Goal: Task Accomplishment & Management: Use online tool/utility

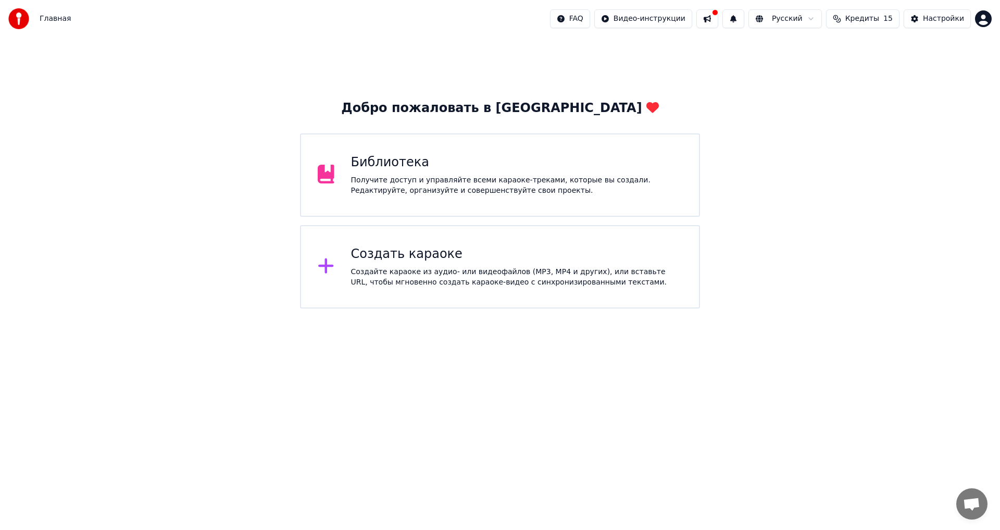
click at [475, 212] on div "Библиотека Получите доступ и управляйте всеми караоке-треками, которые вы созда…" at bounding box center [500, 174] width 400 height 83
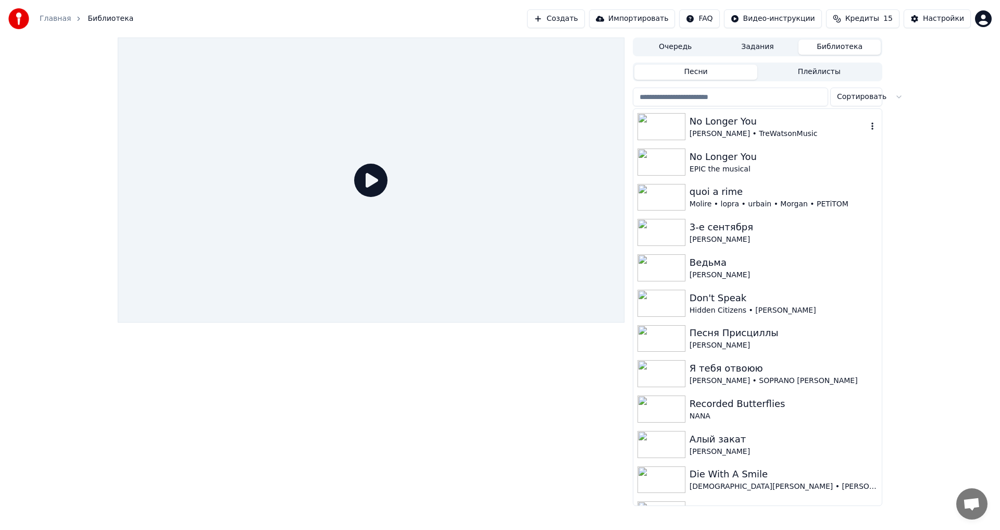
click at [836, 127] on div "No Longer You" at bounding box center [779, 121] width 178 height 15
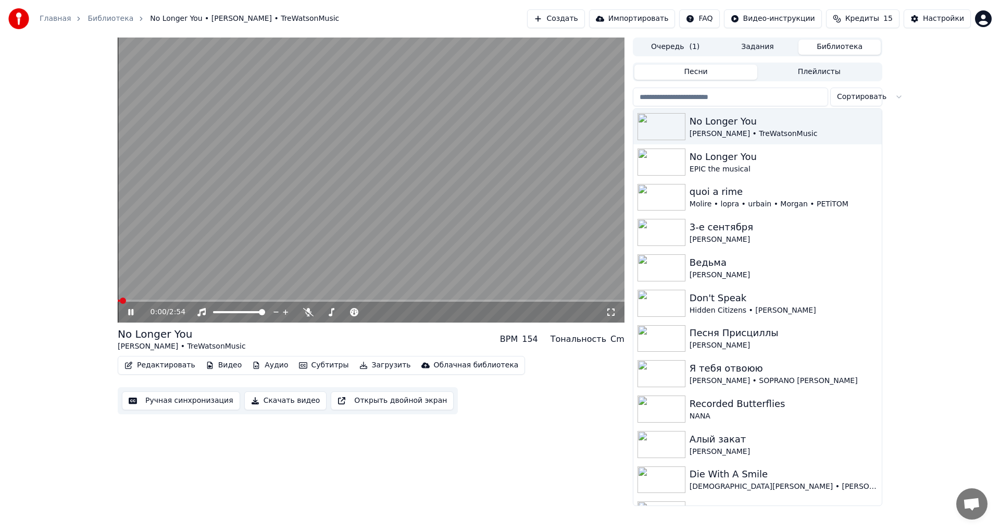
click at [268, 363] on button "Аудио" at bounding box center [270, 365] width 44 height 15
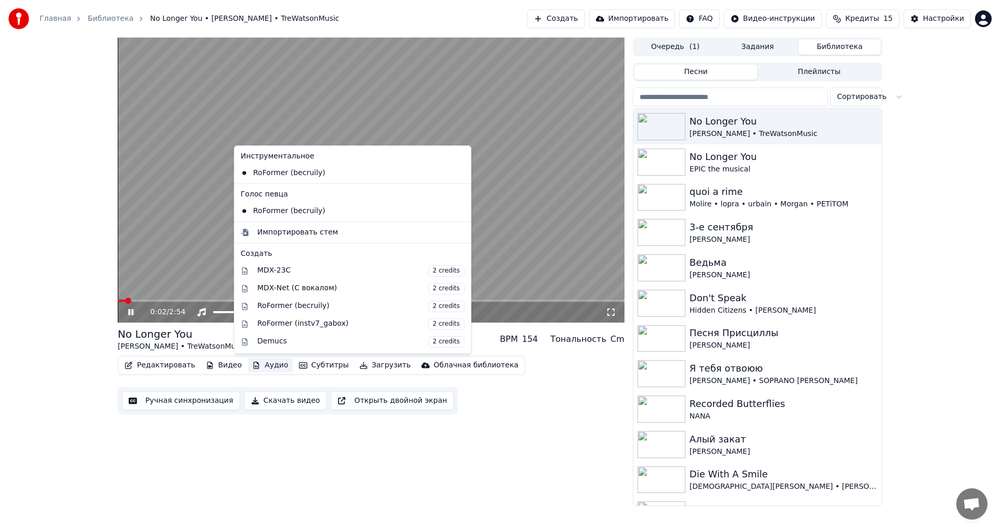
scroll to position [106, 0]
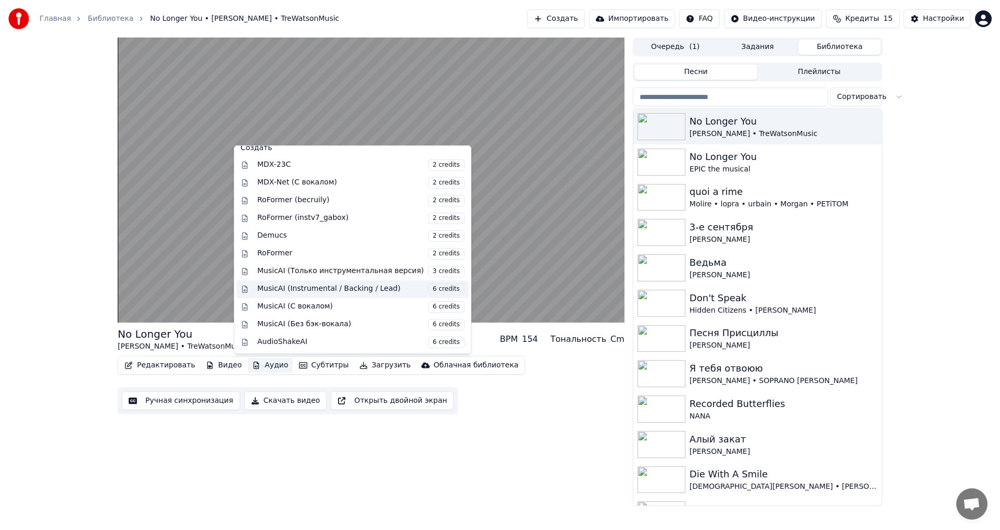
click at [428, 287] on span "6 credits" at bounding box center [446, 288] width 36 height 11
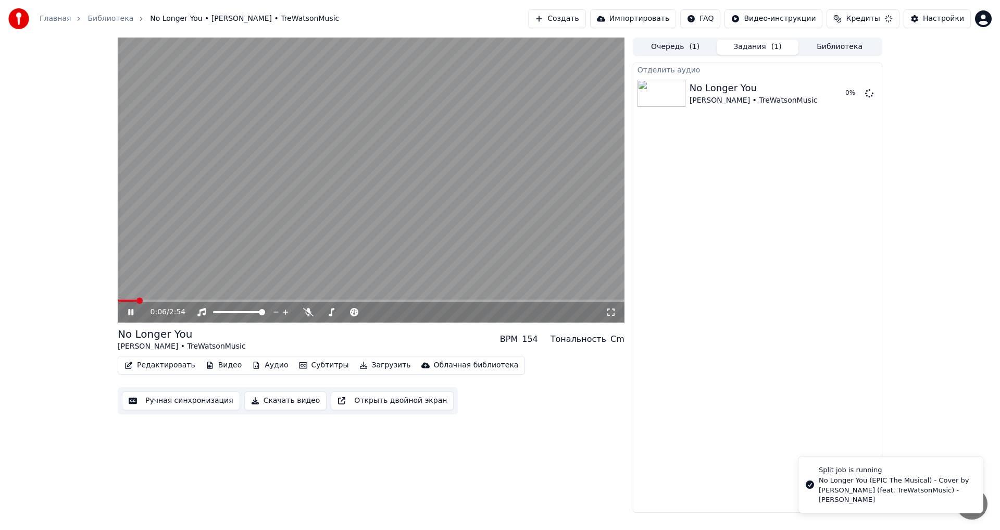
click at [130, 309] on icon at bounding box center [130, 312] width 5 height 6
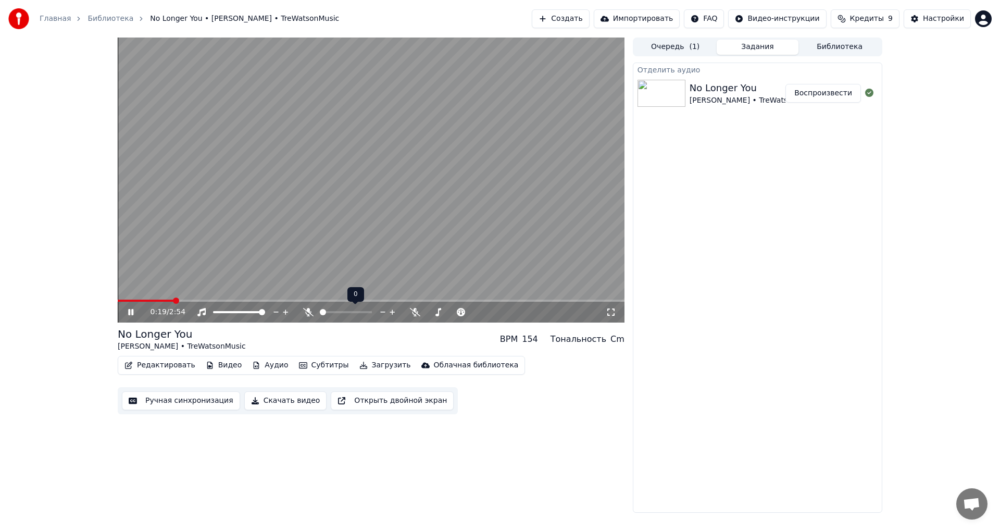
click at [320, 314] on span at bounding box center [323, 312] width 6 height 6
click at [358, 313] on div at bounding box center [379, 312] width 84 height 10
click at [361, 310] on div at bounding box center [379, 312] width 84 height 10
click at [353, 316] on div at bounding box center [379, 312] width 84 height 10
click at [343, 313] on span at bounding box center [369, 312] width 52 height 2
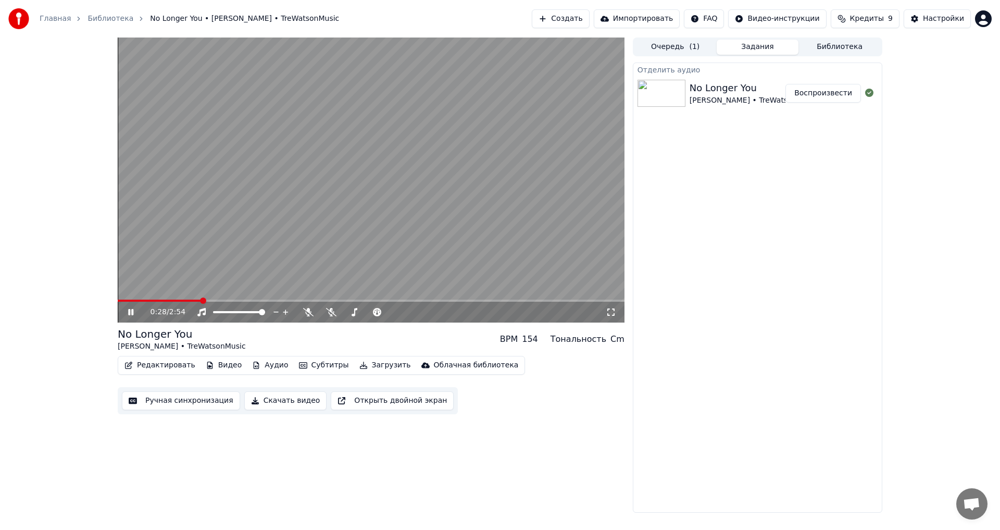
click at [444, 303] on div "0:28 / 2:54" at bounding box center [371, 312] width 507 height 21
click at [443, 302] on div "0:29 / 2:54" at bounding box center [371, 311] width 507 height 23
click at [443, 301] on span at bounding box center [371, 301] width 507 height 2
click at [428, 301] on span at bounding box center [273, 301] width 310 height 2
click at [395, 312] on span at bounding box center [369, 312] width 52 height 2
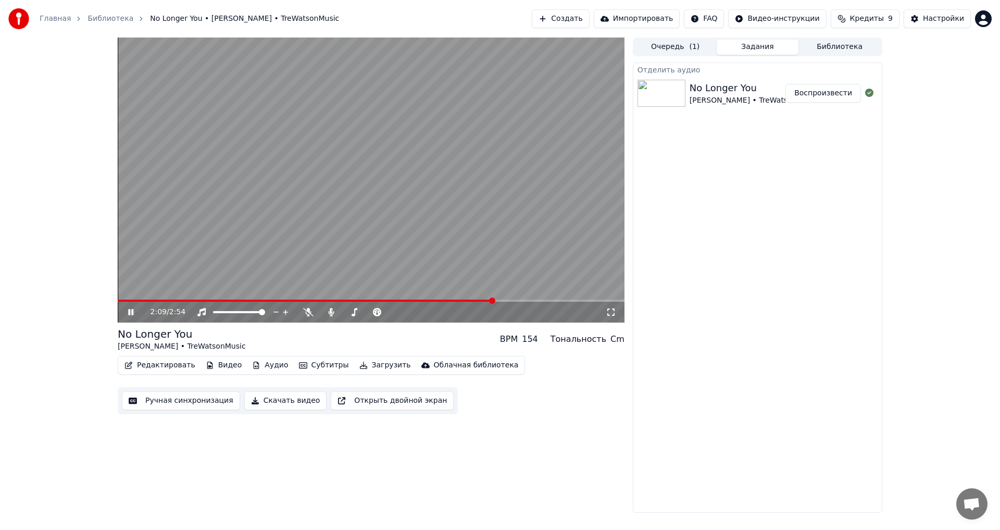
click at [128, 311] on icon at bounding box center [138, 312] width 24 height 8
click at [252, 364] on button "Аудио" at bounding box center [270, 365] width 44 height 15
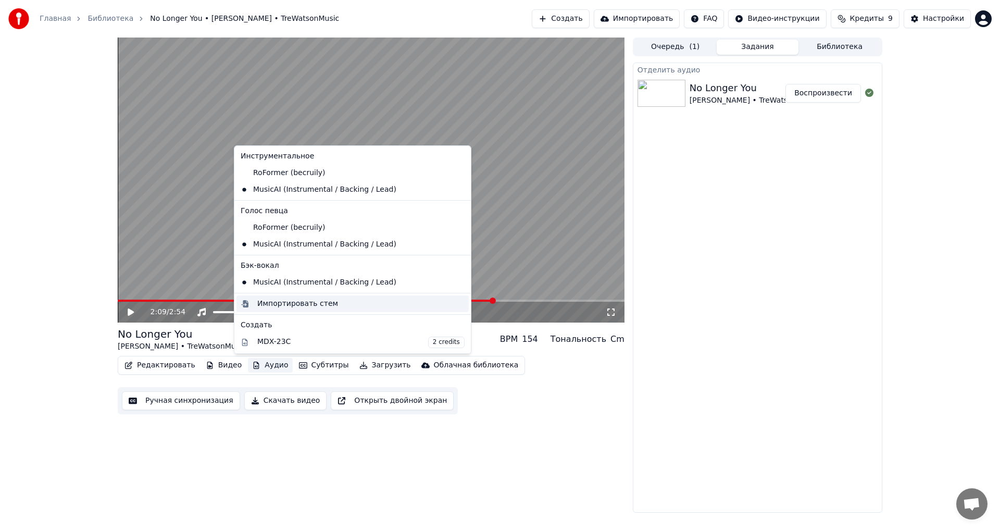
scroll to position [177, 0]
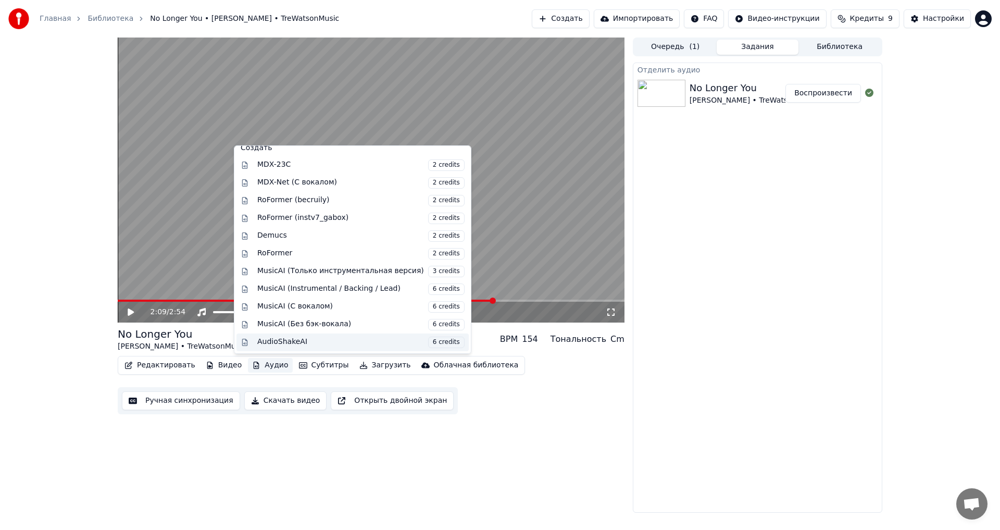
click at [428, 340] on span "6 credits" at bounding box center [446, 342] width 36 height 11
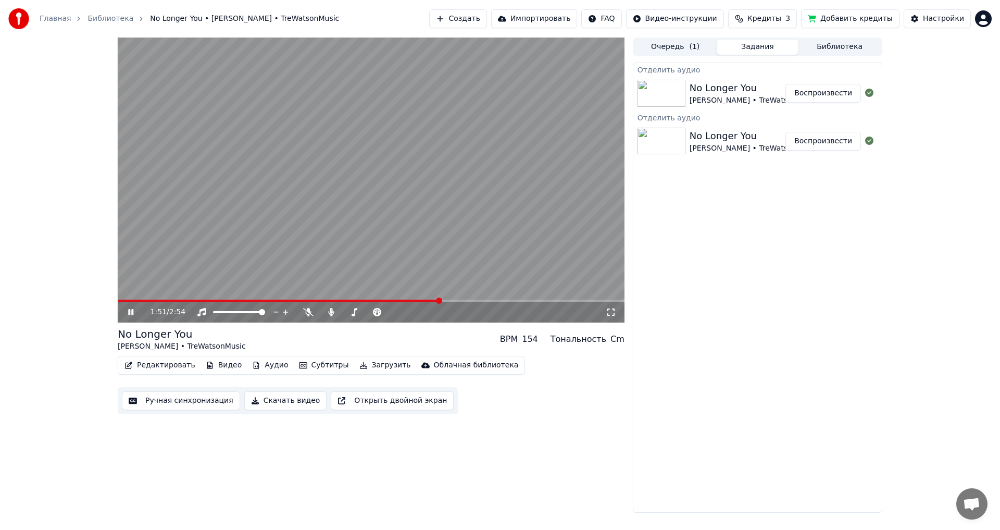
click at [440, 300] on span at bounding box center [279, 301] width 322 height 2
click at [120, 302] on span at bounding box center [282, 301] width 328 height 2
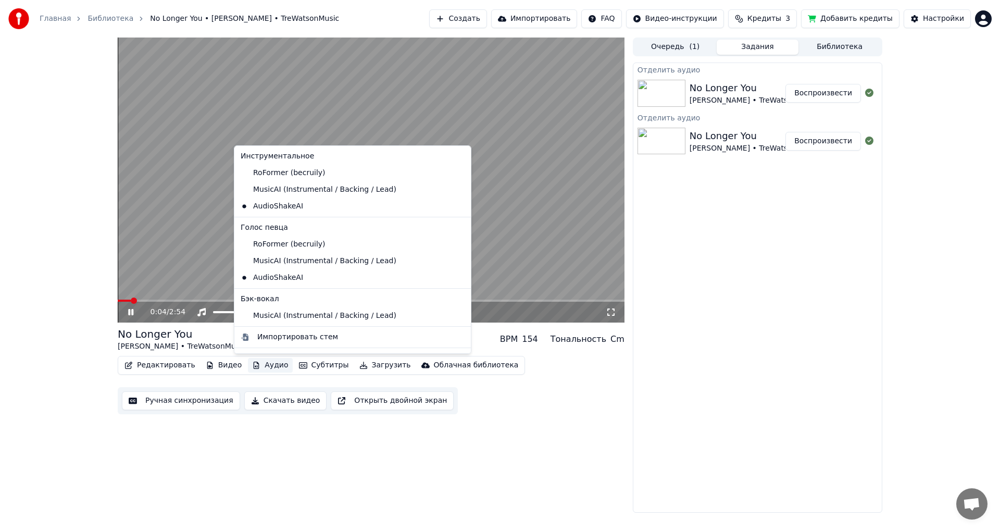
click at [262, 362] on button "Аудио" at bounding box center [270, 365] width 44 height 15
click at [269, 469] on div "No Longer You [PERSON_NAME] • TreWatsonMusic BPM 154 Тональность Cm Редактирова…" at bounding box center [371, 275] width 507 height 475
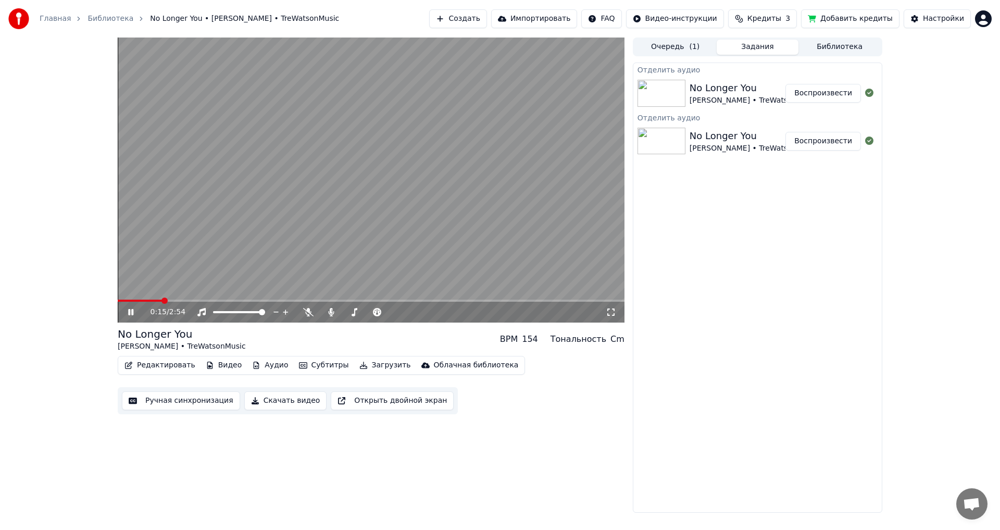
click at [142, 298] on video at bounding box center [371, 180] width 507 height 285
click at [135, 300] on span at bounding box center [126, 301] width 17 height 2
click at [126, 315] on icon at bounding box center [138, 312] width 24 height 8
click at [320, 312] on span at bounding box center [323, 312] width 6 height 6
click at [132, 309] on icon at bounding box center [130, 312] width 5 height 6
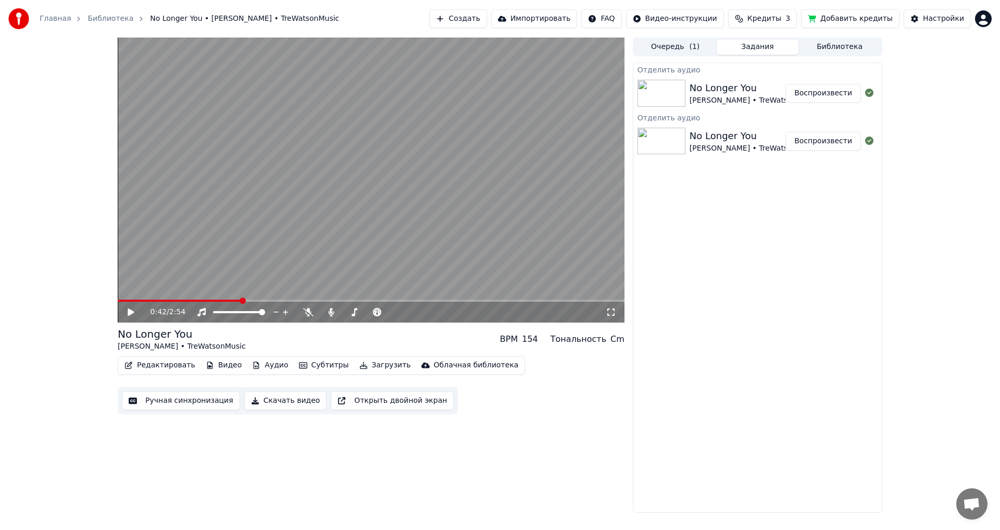
click at [263, 368] on button "Аудио" at bounding box center [270, 365] width 44 height 15
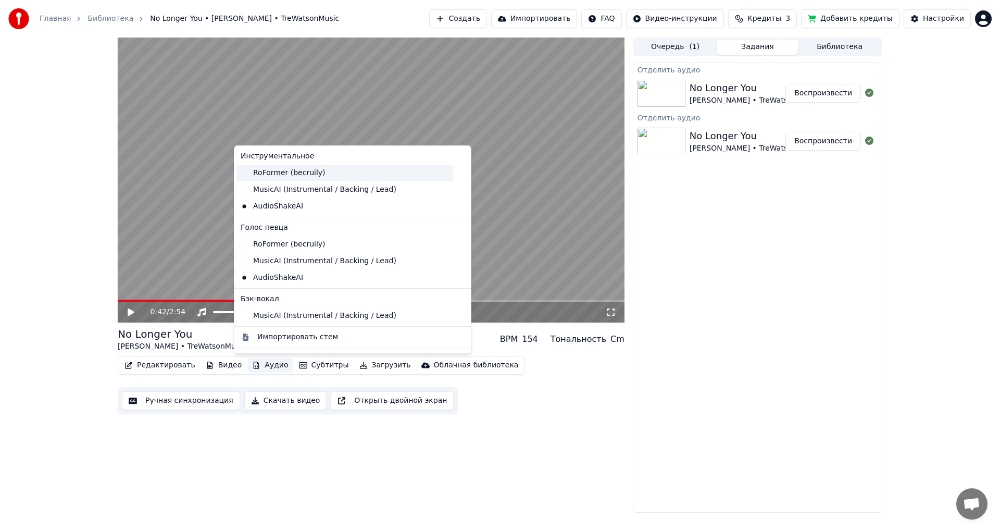
click at [292, 174] on div "RoFormer (becruily)" at bounding box center [345, 173] width 217 height 17
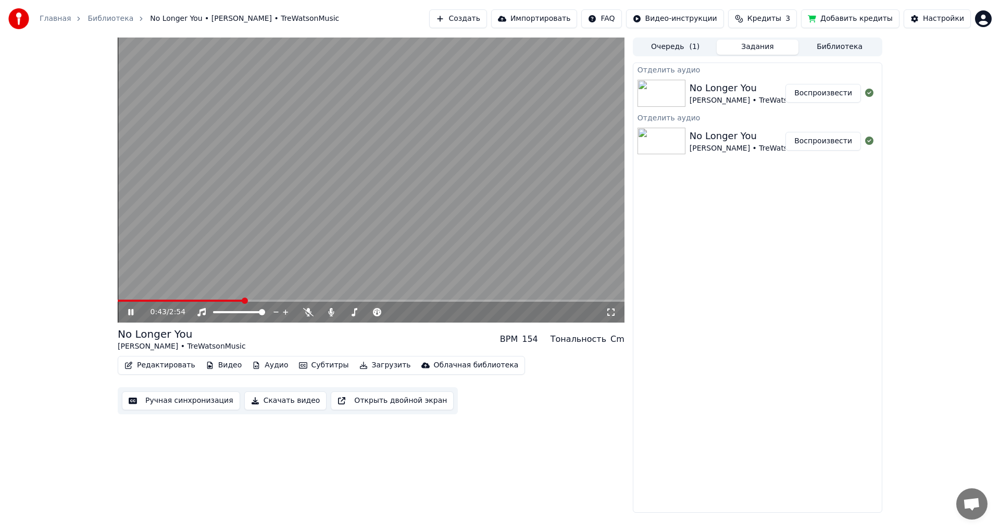
click at [219, 298] on video at bounding box center [371, 180] width 507 height 285
click at [214, 302] on span at bounding box center [166, 301] width 96 height 2
click at [125, 312] on div "0:33 / 2:54" at bounding box center [371, 312] width 499 height 10
click at [133, 314] on icon at bounding box center [138, 312] width 24 height 8
click at [253, 365] on button "Аудио" at bounding box center [270, 365] width 44 height 15
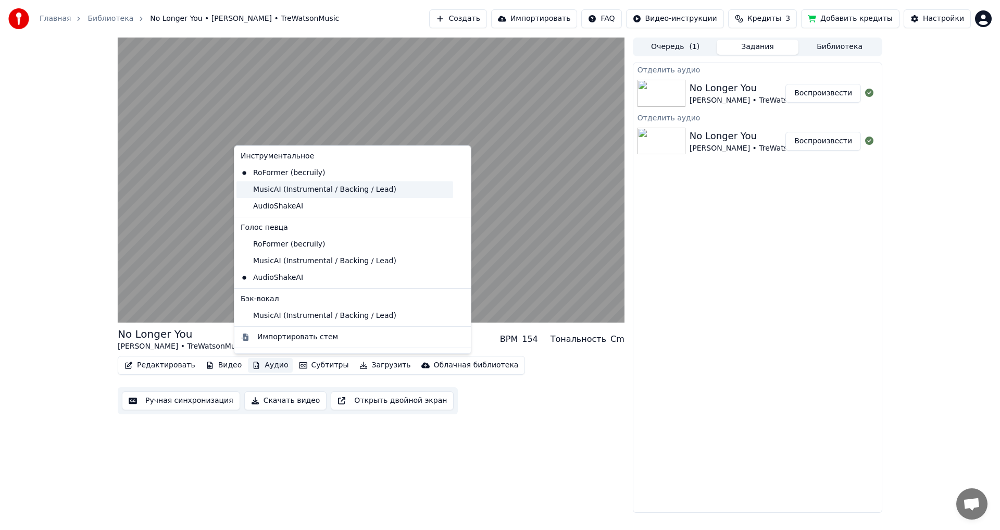
click at [280, 191] on div "MusicAI (Instrumental / Backing / Lead)" at bounding box center [345, 189] width 217 height 17
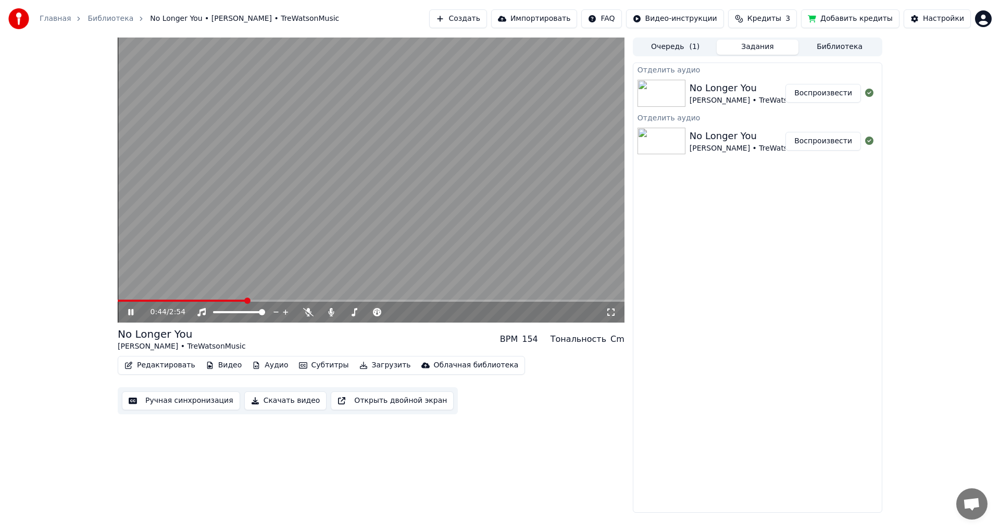
click at [219, 301] on span at bounding box center [182, 301] width 128 height 2
click at [264, 363] on button "Аудио" at bounding box center [270, 365] width 44 height 15
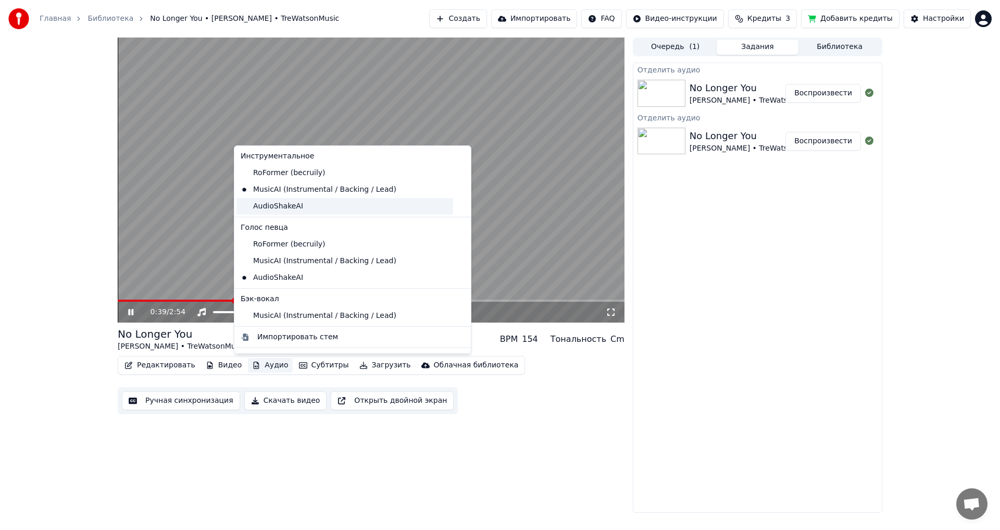
click at [304, 206] on div "AudioShakeAI" at bounding box center [345, 206] width 217 height 17
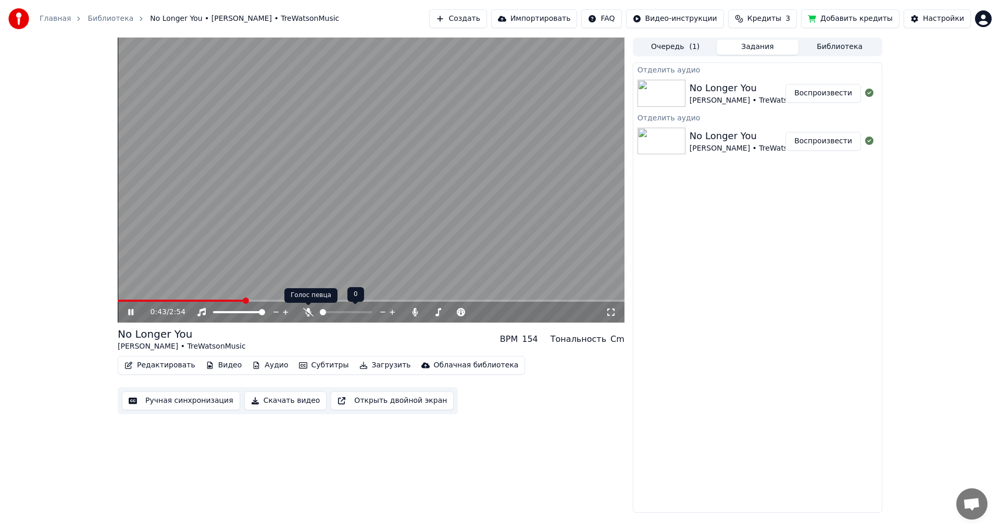
click at [303, 310] on icon at bounding box center [308, 312] width 10 height 8
click at [220, 300] on span at bounding box center [184, 301] width 132 height 2
click at [308, 311] on icon at bounding box center [308, 312] width 6 height 8
click at [397, 300] on span at bounding box center [371, 301] width 507 height 2
click at [278, 231] on video at bounding box center [371, 180] width 507 height 285
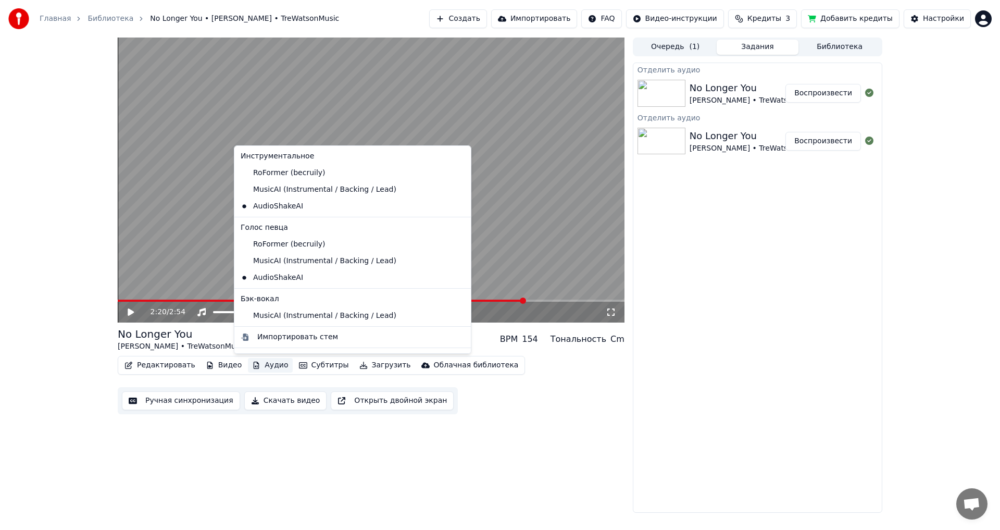
click at [254, 369] on button "Аудио" at bounding box center [270, 365] width 44 height 15
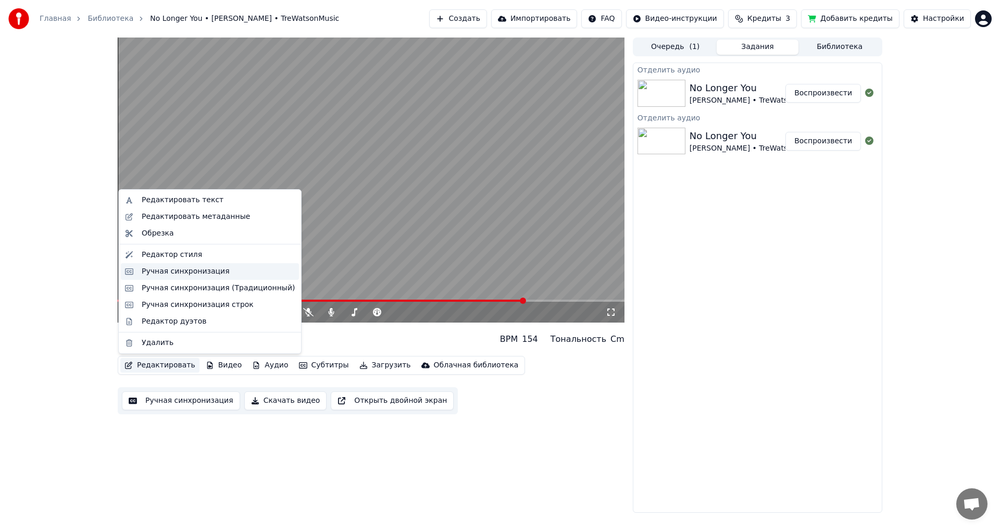
click at [195, 269] on div "Ручная синхронизация" at bounding box center [186, 271] width 88 height 10
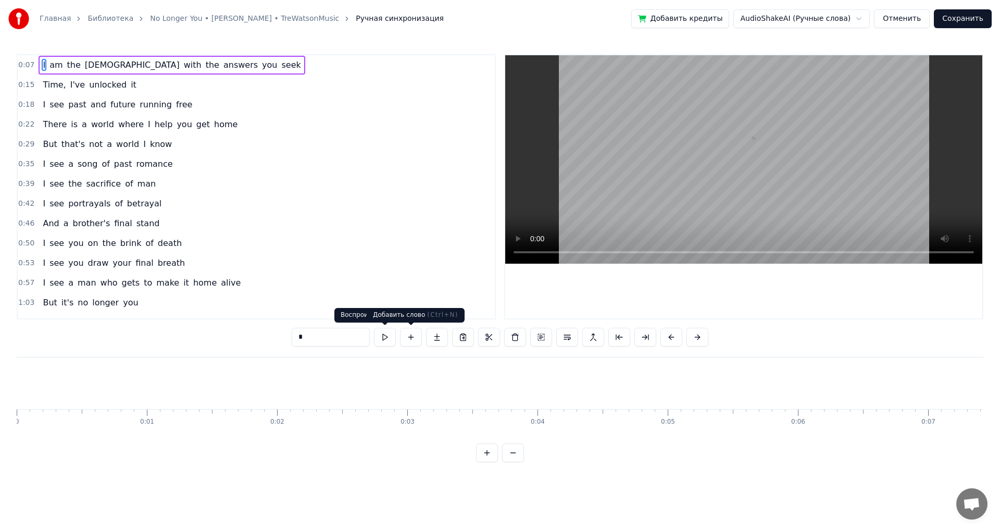
scroll to position [0, 969]
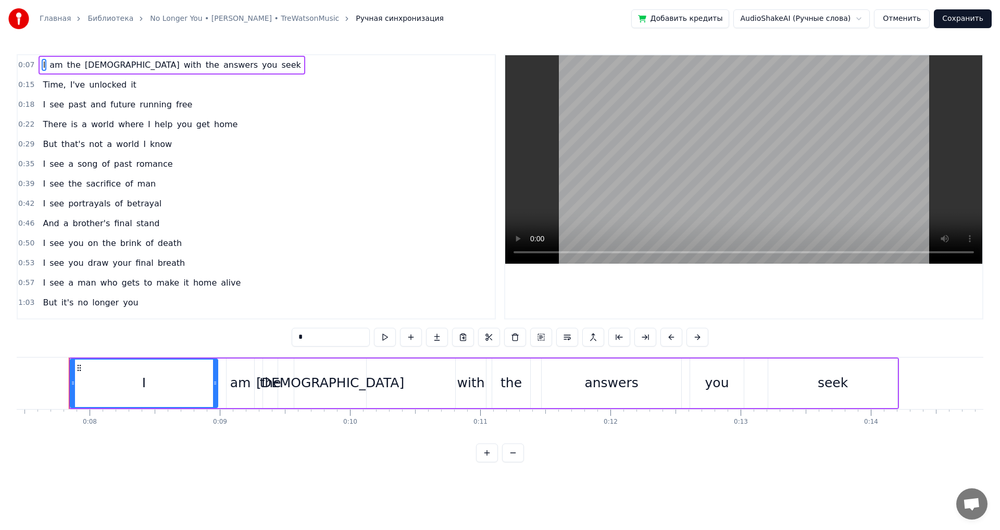
click at [122, 306] on span "you" at bounding box center [130, 302] width 17 height 12
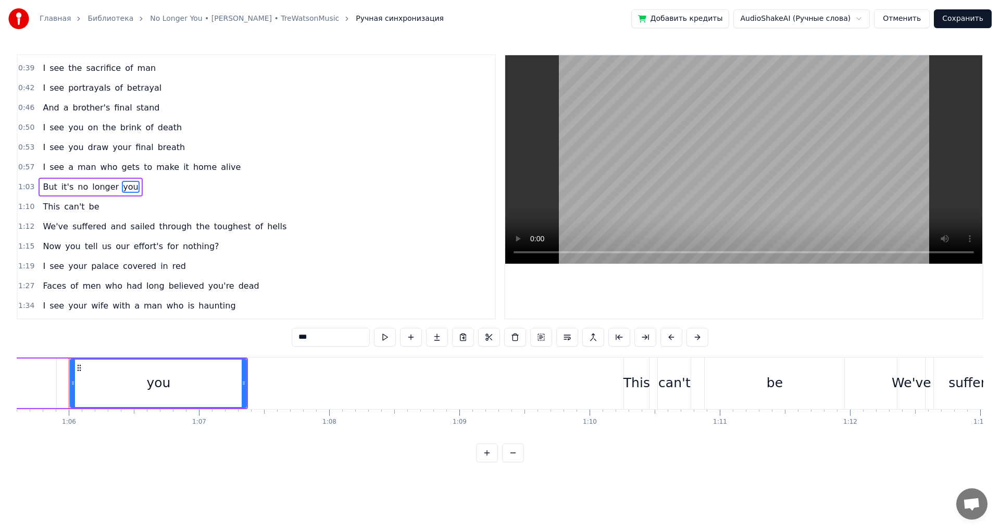
scroll to position [311, 0]
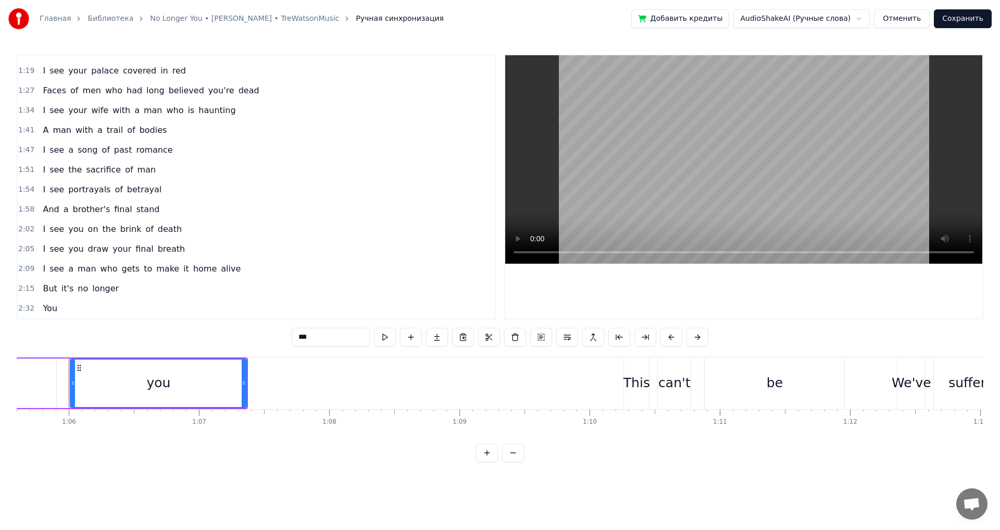
click at [47, 302] on span "You" at bounding box center [50, 308] width 17 height 12
type input "***"
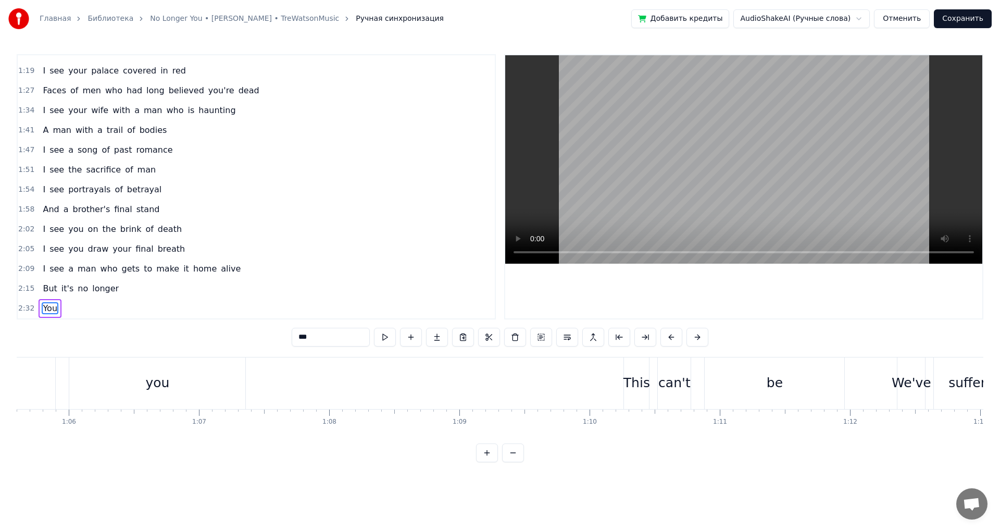
scroll to position [0, 19858]
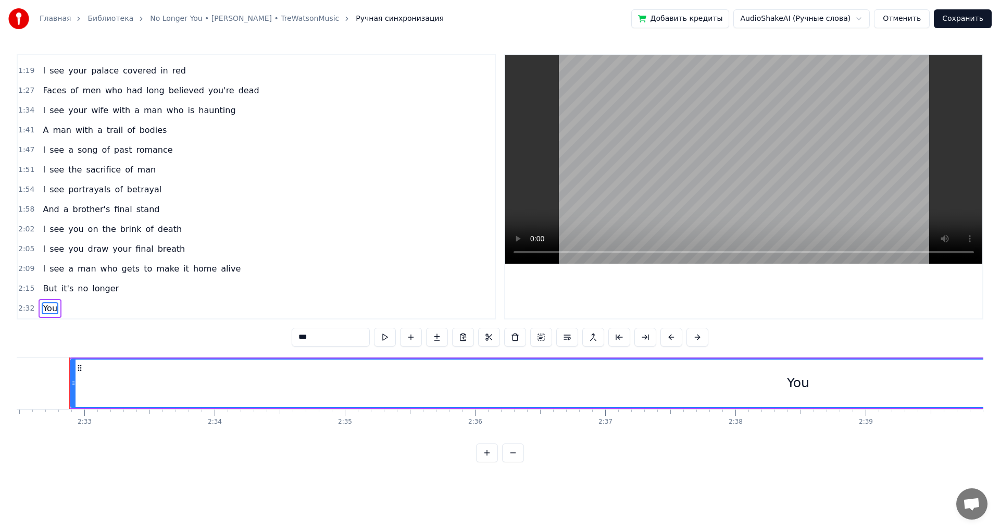
click at [65, 351] on div "0:07 I am the [DEMOGRAPHIC_DATA] with the answers you seek 0:15 Time, I've unlo…" at bounding box center [500, 258] width 967 height 408
click at [79, 372] on div "You" at bounding box center [798, 382] width 1454 height 47
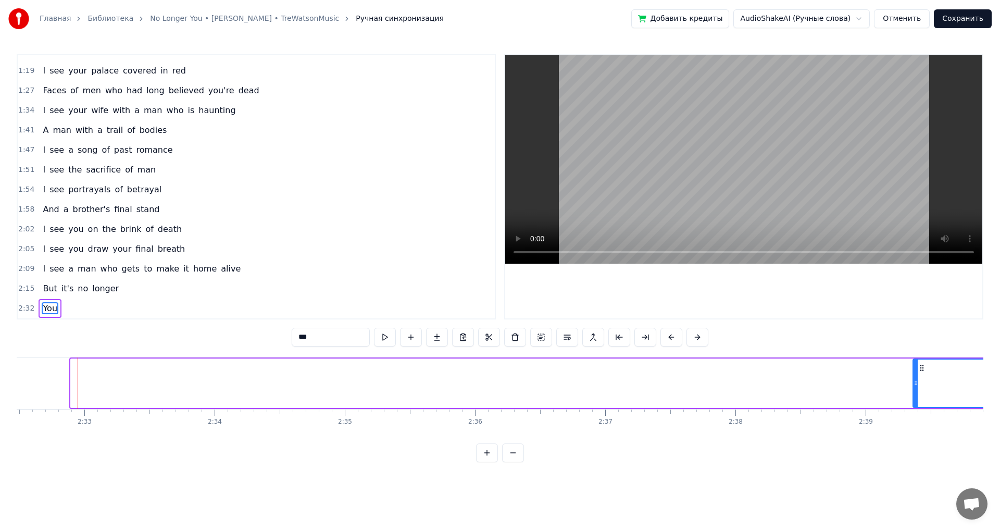
drag, startPoint x: 75, startPoint y: 373, endPoint x: 921, endPoint y: 391, distance: 846.2
click at [918, 391] on div at bounding box center [916, 382] width 4 height 47
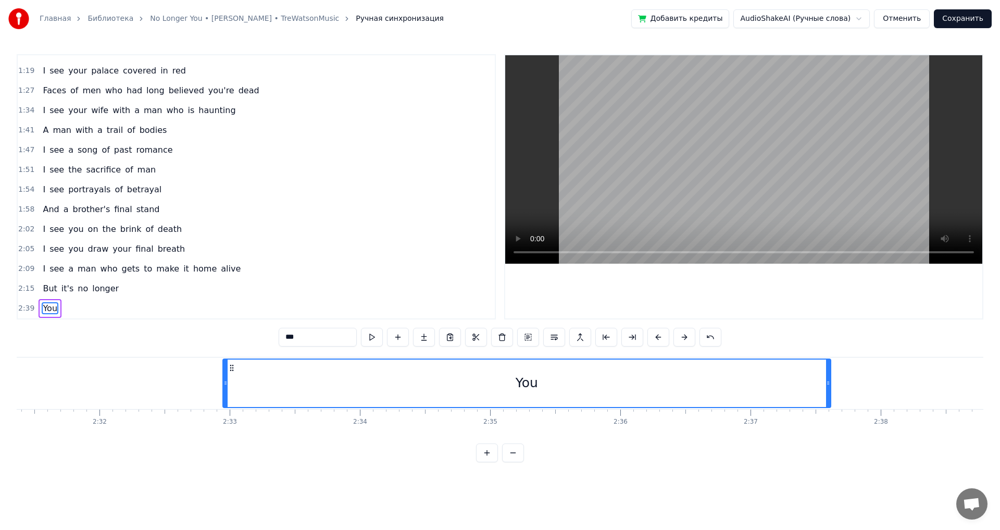
scroll to position [0, 19706]
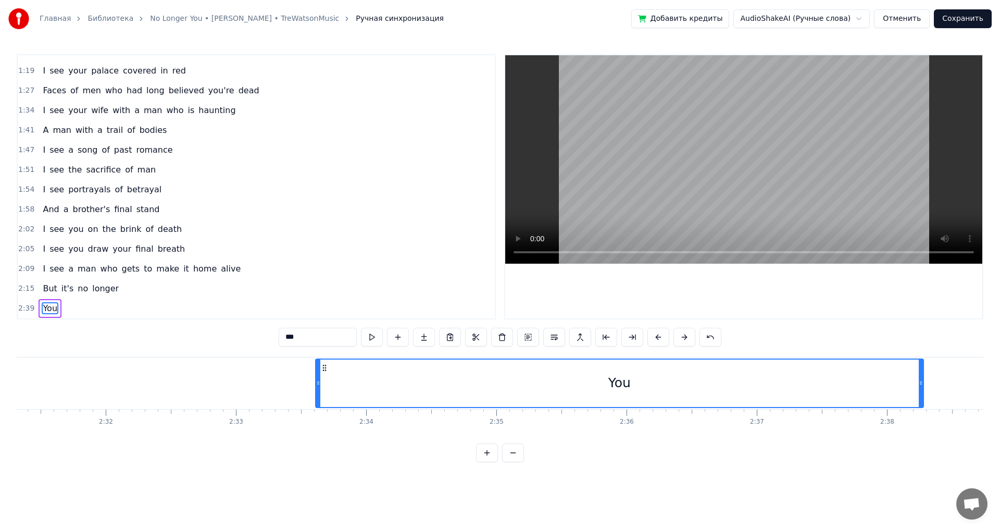
drag, startPoint x: 928, startPoint y: 365, endPoint x: 315, endPoint y: 367, distance: 613.1
click at [320, 367] on icon at bounding box center [324, 368] width 8 height 8
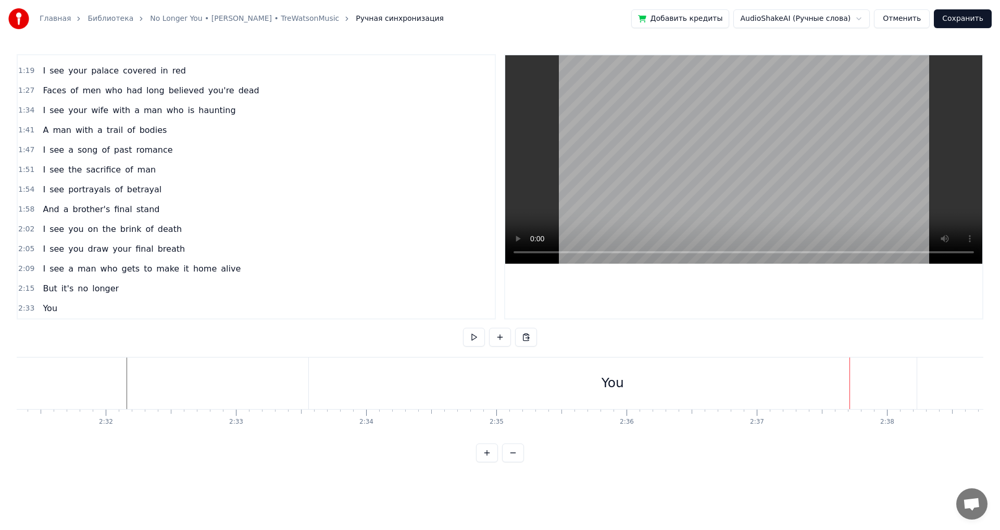
click at [372, 385] on div "You" at bounding box center [613, 383] width 608 height 52
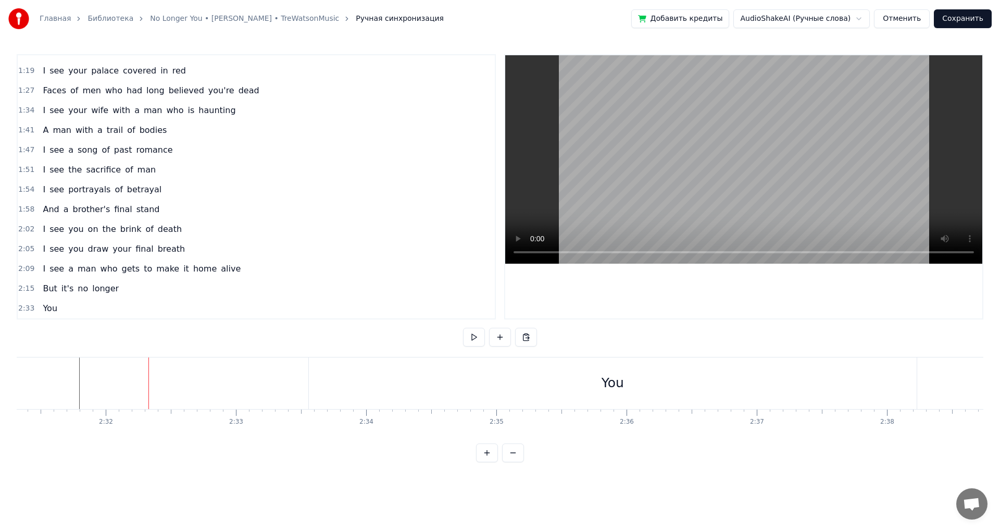
click at [555, 377] on div "You" at bounding box center [613, 383] width 608 height 52
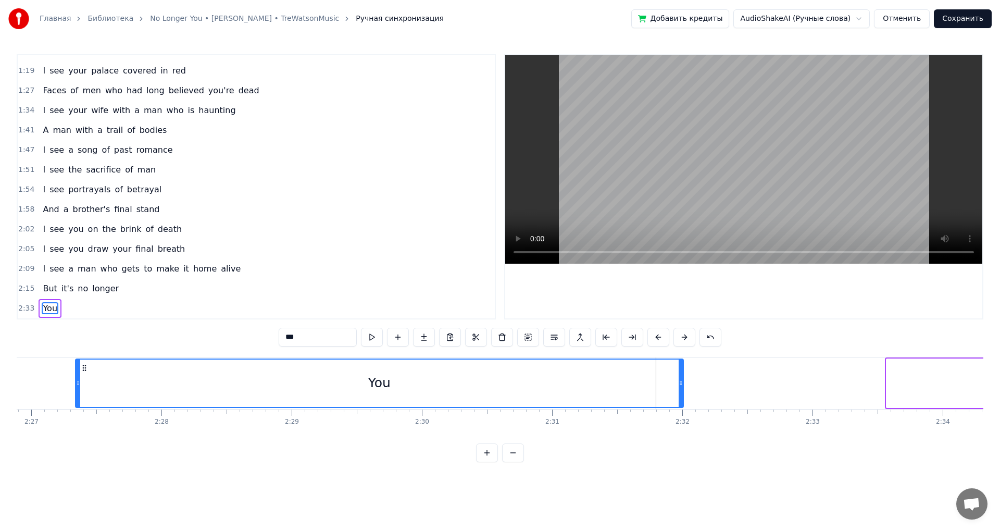
scroll to position [0, 19116]
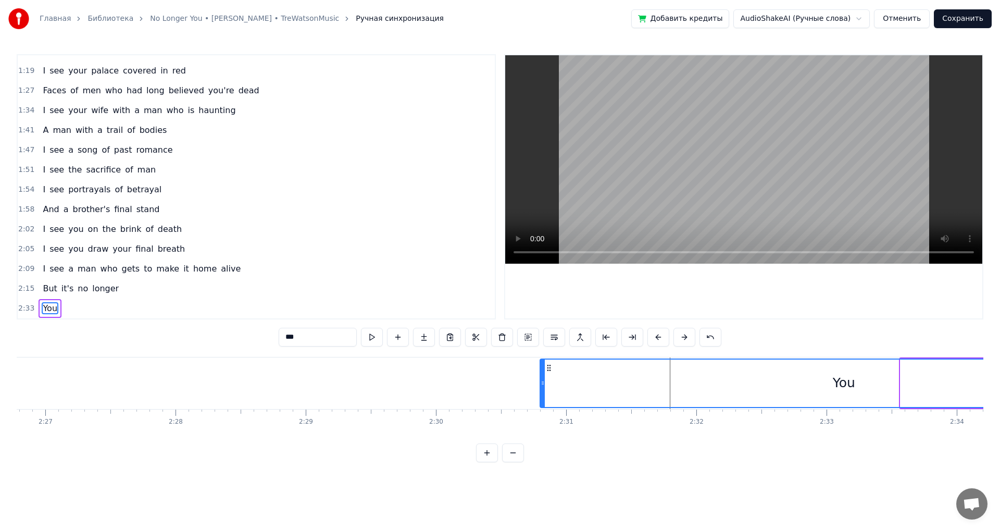
drag, startPoint x: 318, startPoint y: 365, endPoint x: 549, endPoint y: 394, distance: 232.1
click at [549, 394] on div "You" at bounding box center [844, 382] width 607 height 47
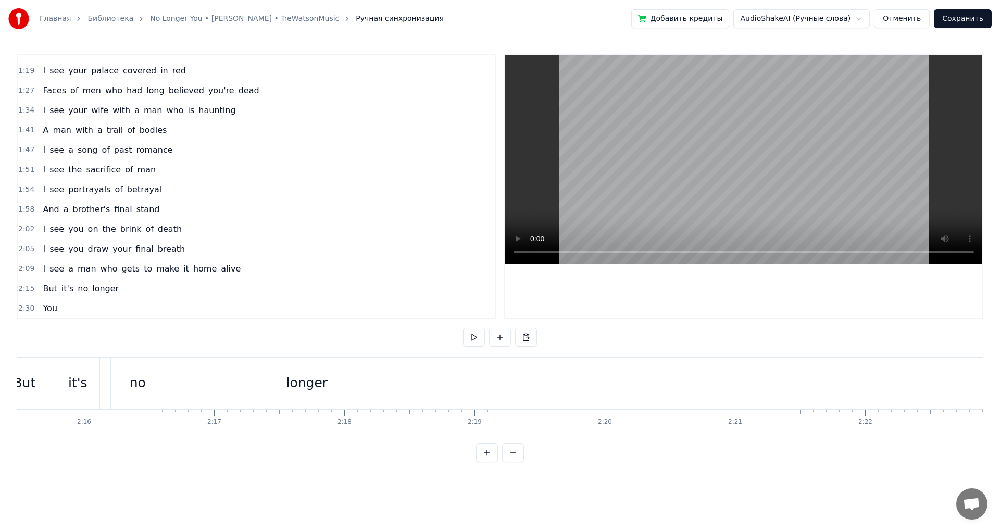
scroll to position [0, 17669]
click at [230, 350] on div "0:07 I am the [DEMOGRAPHIC_DATA] with the answers you seek 0:15 Time, I've unlo…" at bounding box center [500, 258] width 967 height 408
click at [53, 310] on span "You" at bounding box center [50, 308] width 17 height 12
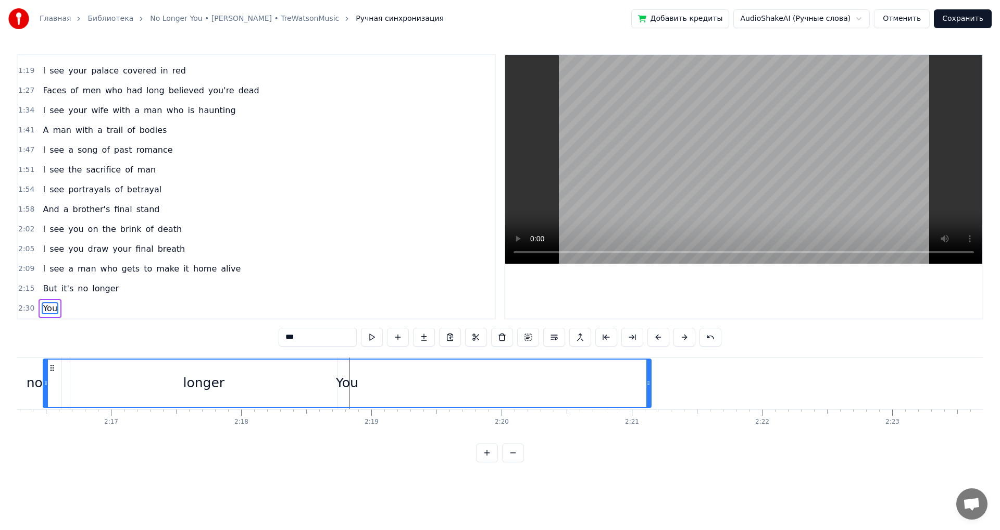
scroll to position [0, 17661]
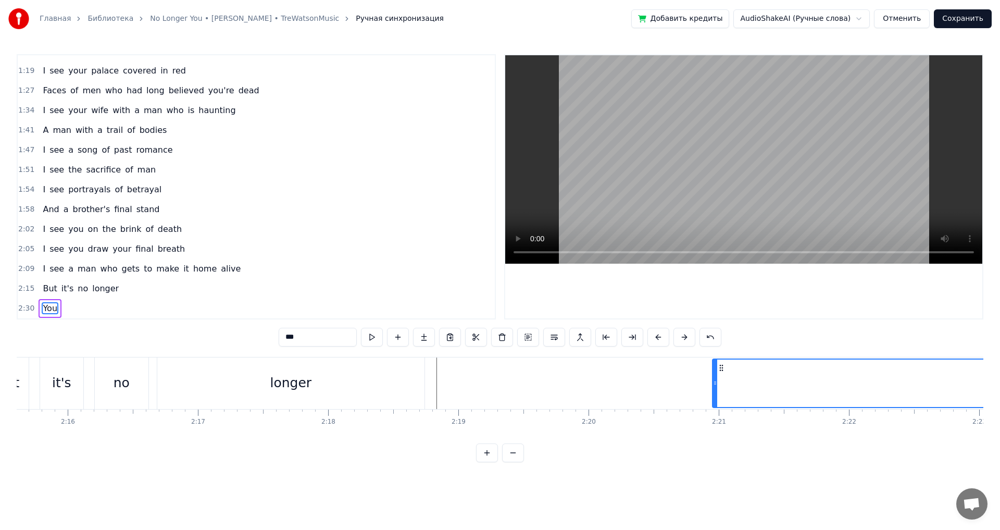
drag, startPoint x: 77, startPoint y: 369, endPoint x: 718, endPoint y: 405, distance: 642.8
click at [718, 405] on div "You" at bounding box center [1016, 382] width 607 height 47
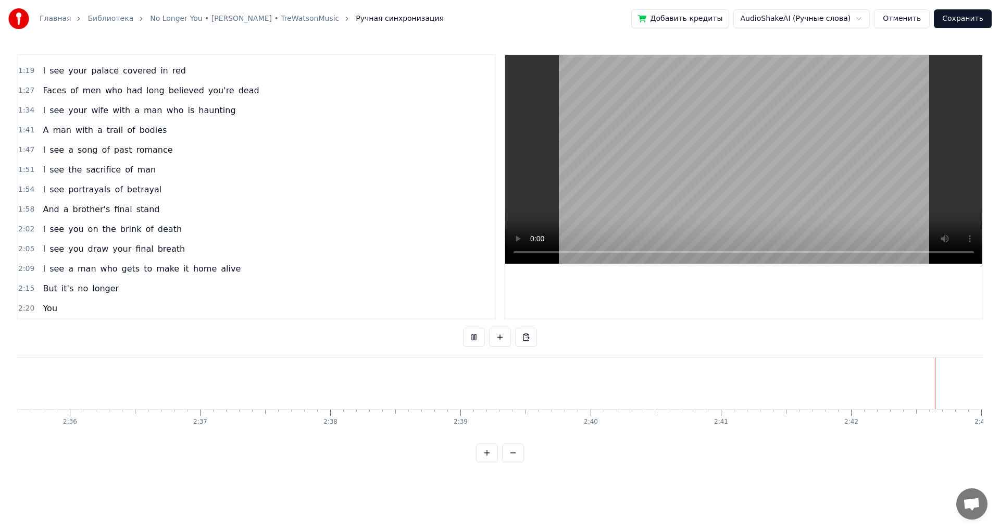
scroll to position [0, 21128]
click at [963, 16] on button "Сохранить" at bounding box center [963, 18] width 58 height 19
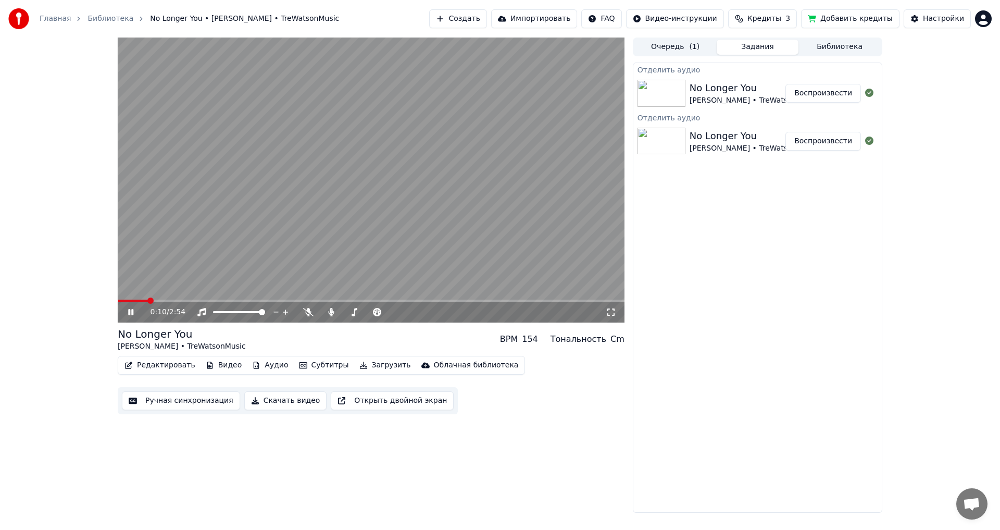
click at [273, 236] on video at bounding box center [371, 180] width 507 height 285
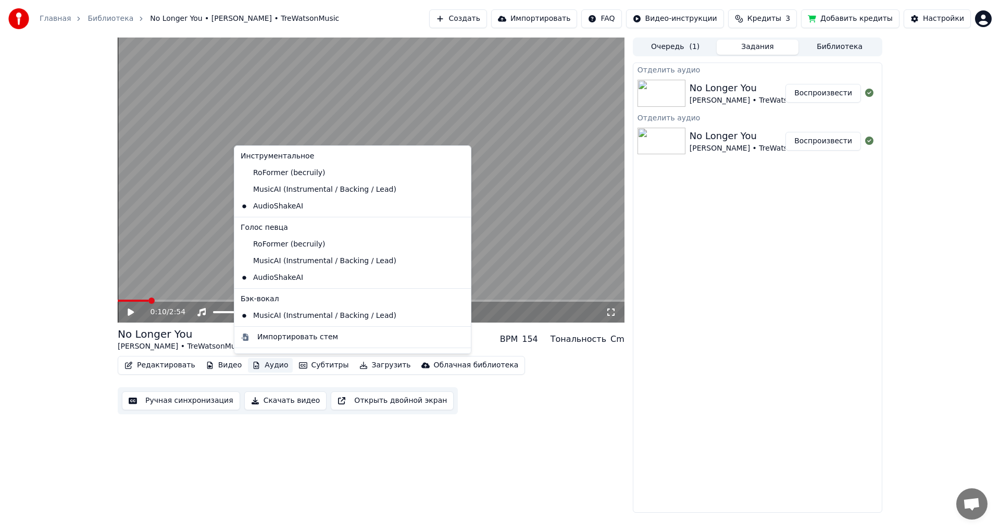
click at [266, 366] on button "Аудио" at bounding box center [270, 365] width 44 height 15
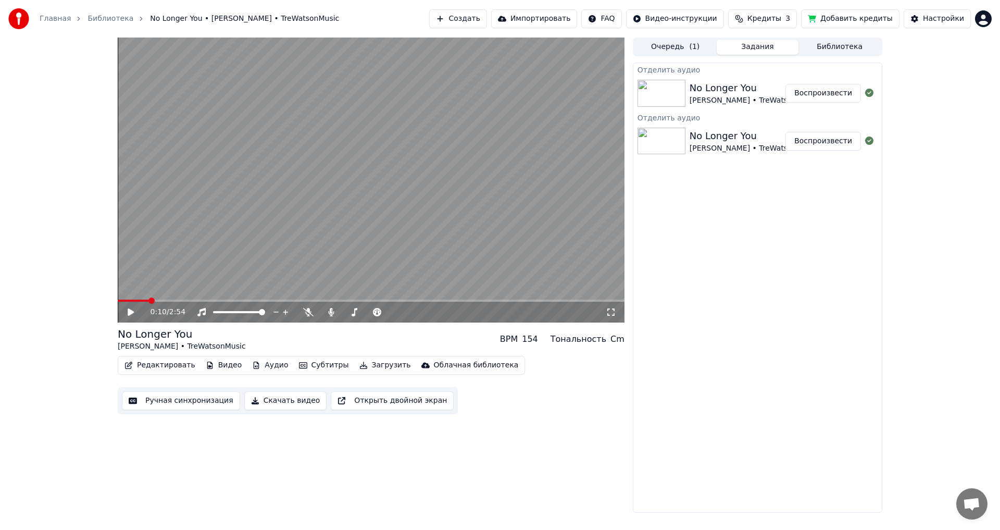
click at [141, 298] on video at bounding box center [371, 180] width 507 height 285
click at [140, 300] on span at bounding box center [129, 301] width 23 height 2
click at [136, 300] on span at bounding box center [129, 301] width 23 height 2
click at [304, 314] on icon at bounding box center [308, 312] width 10 height 8
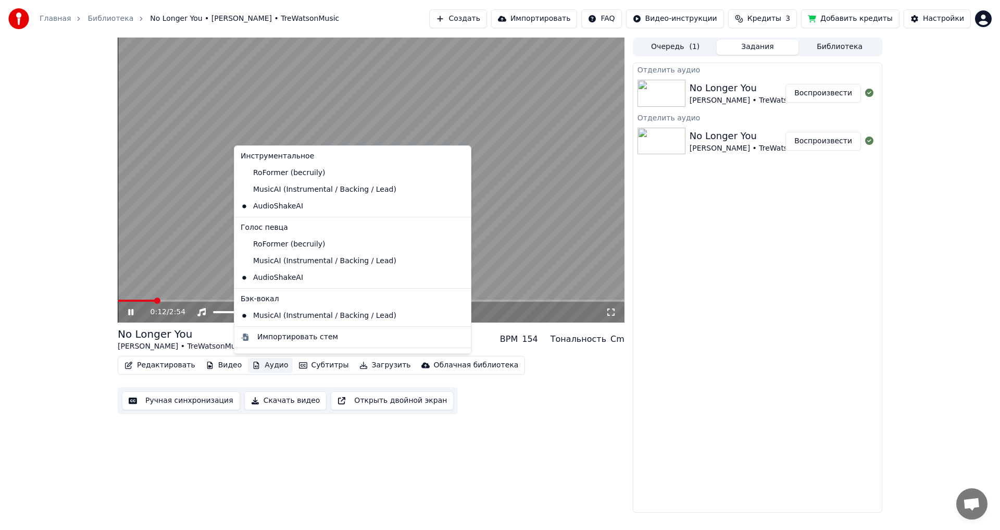
click at [260, 362] on button "Аудио" at bounding box center [270, 365] width 44 height 15
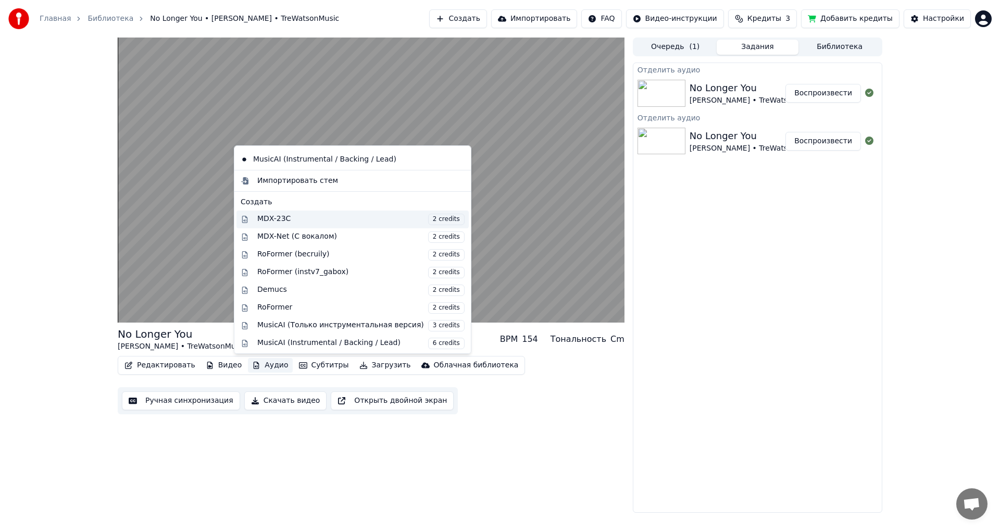
click at [428, 221] on span "2 credits" at bounding box center [446, 219] width 36 height 11
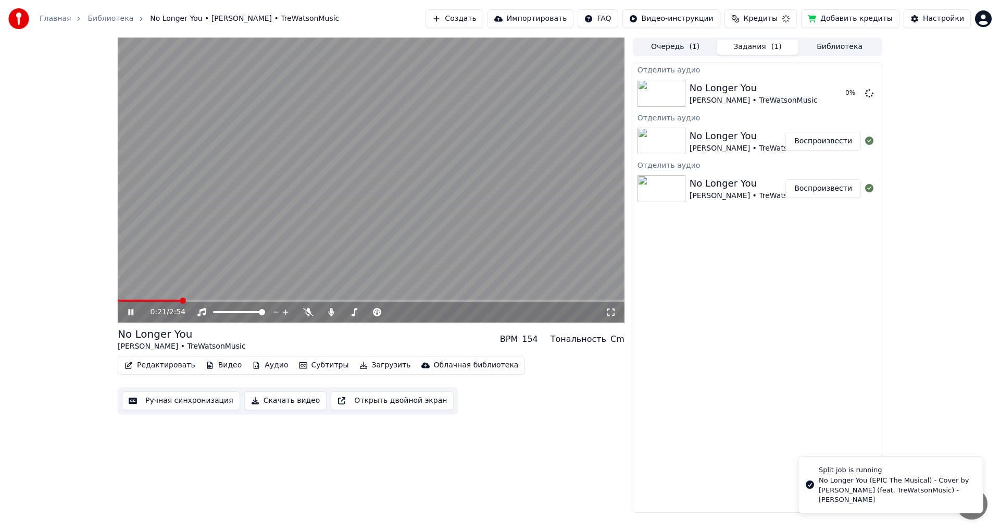
click at [129, 312] on icon at bounding box center [130, 312] width 5 height 6
click at [127, 295] on video at bounding box center [371, 180] width 507 height 285
click at [124, 298] on video at bounding box center [371, 180] width 507 height 285
click at [119, 302] on span at bounding box center [119, 301] width 3 height 2
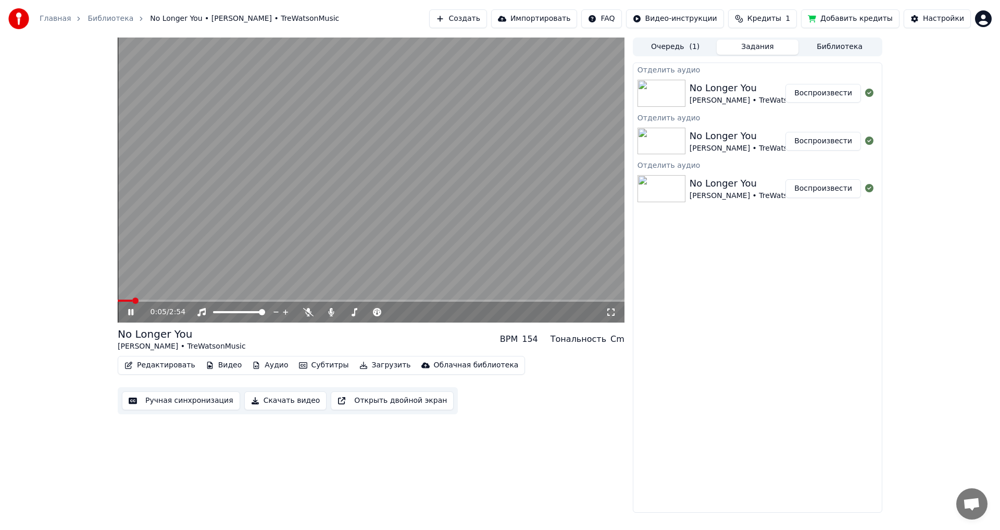
click at [125, 300] on span at bounding box center [125, 301] width 15 height 2
click at [410, 296] on video at bounding box center [371, 180] width 507 height 285
click at [410, 301] on span at bounding box center [371, 301] width 507 height 2
click at [395, 210] on video at bounding box center [371, 180] width 507 height 285
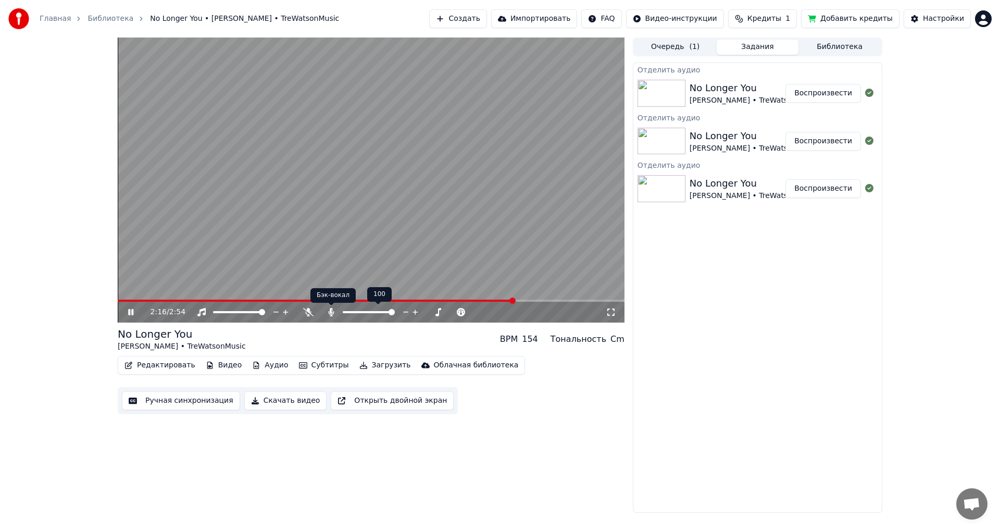
click at [328, 310] on icon at bounding box center [331, 312] width 10 height 8
click at [440, 301] on span at bounding box center [279, 301] width 322 height 2
click at [403, 301] on span at bounding box center [279, 301] width 322 height 2
click at [428, 300] on span at bounding box center [371, 301] width 507 height 2
click at [328, 312] on icon at bounding box center [331, 312] width 10 height 8
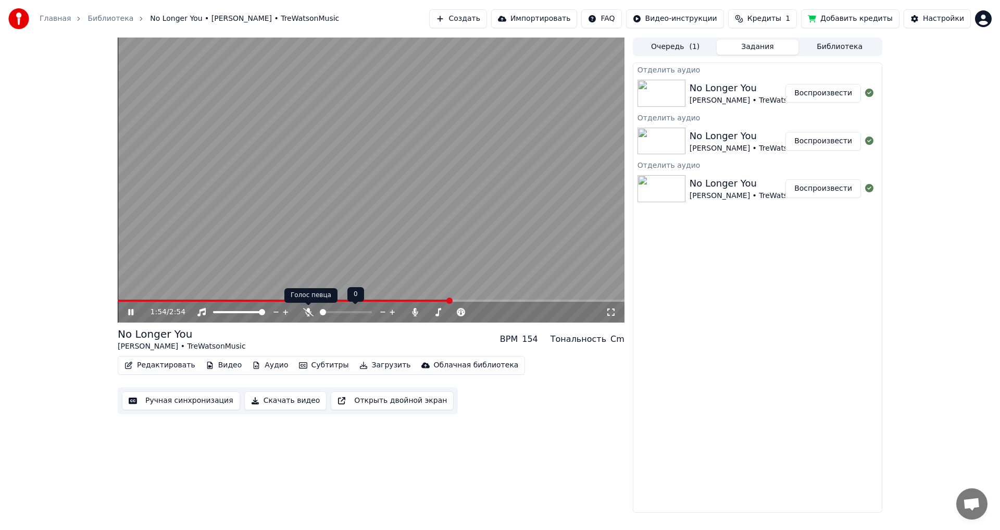
click at [304, 311] on icon at bounding box center [308, 312] width 10 height 8
click at [308, 311] on icon at bounding box center [308, 312] width 6 height 8
click at [308, 311] on icon at bounding box center [308, 312] width 10 height 8
click at [306, 306] on span at bounding box center [308, 305] width 5 height 5
click at [306, 314] on icon at bounding box center [308, 312] width 6 height 8
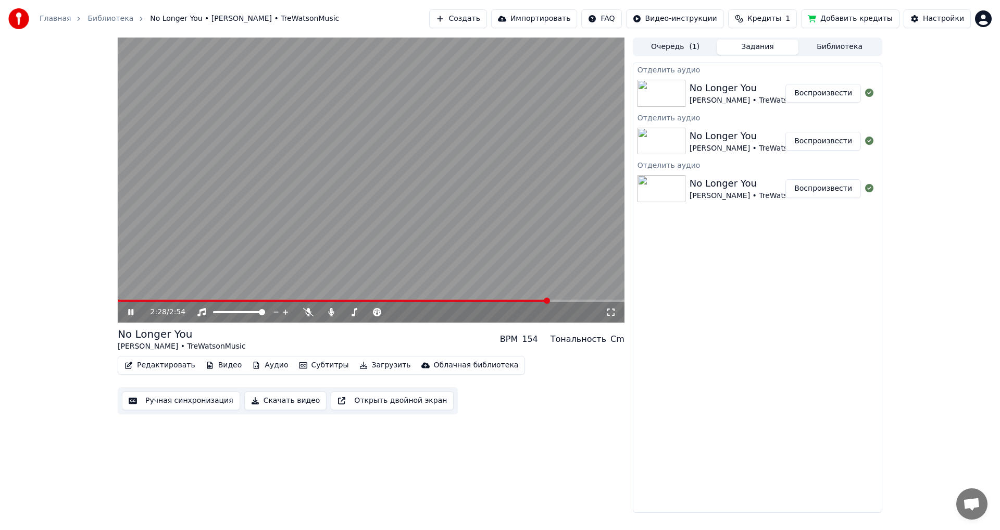
click at [127, 314] on icon at bounding box center [138, 312] width 24 height 8
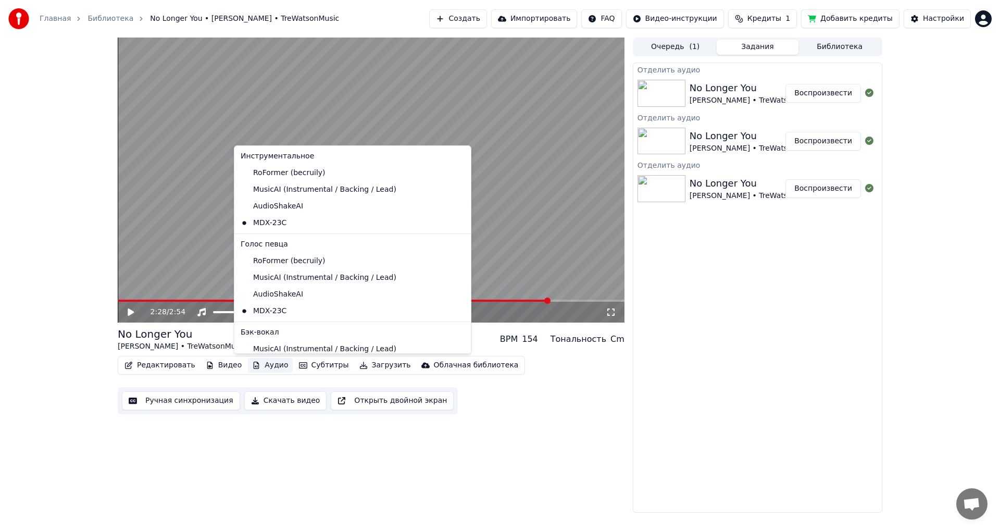
click at [260, 363] on button "Аудио" at bounding box center [270, 365] width 44 height 15
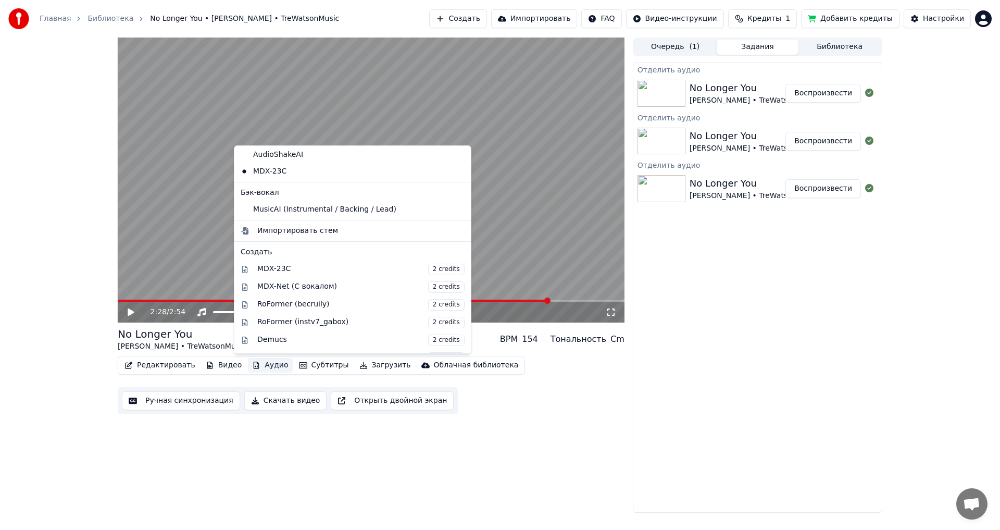
scroll to position [244, 0]
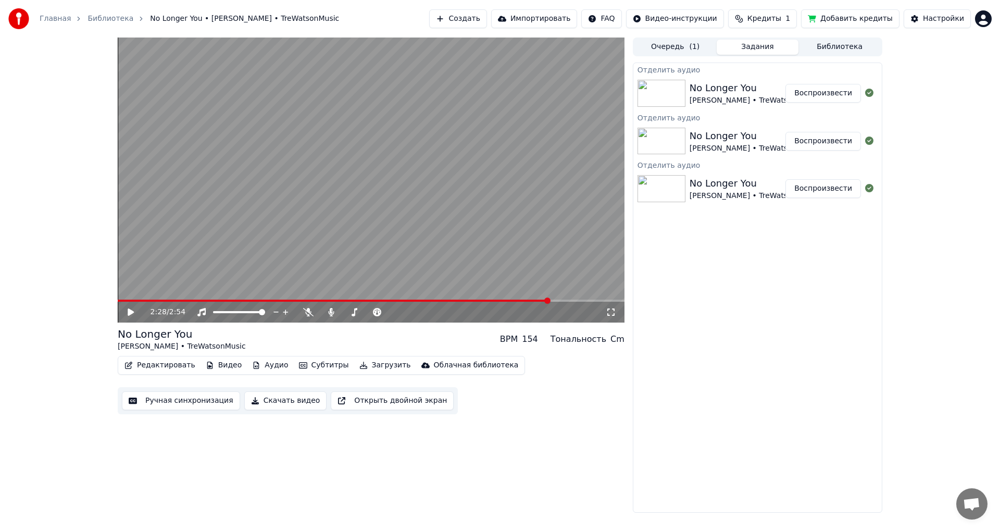
click at [539, 388] on div "Редактировать Видео Аудио Субтитры Загрузить Облачная библиотека Ручная синхрон…" at bounding box center [371, 385] width 507 height 58
click at [254, 364] on button "Аудио" at bounding box center [270, 365] width 44 height 15
click at [43, 360] on div "2:28 / 2:54 No Longer You [PERSON_NAME] • TreWatsonMusic BPM 154 Тональность Cm…" at bounding box center [500, 275] width 1000 height 475
click at [130, 310] on icon at bounding box center [131, 311] width 6 height 7
click at [408, 300] on span at bounding box center [263, 301] width 290 height 2
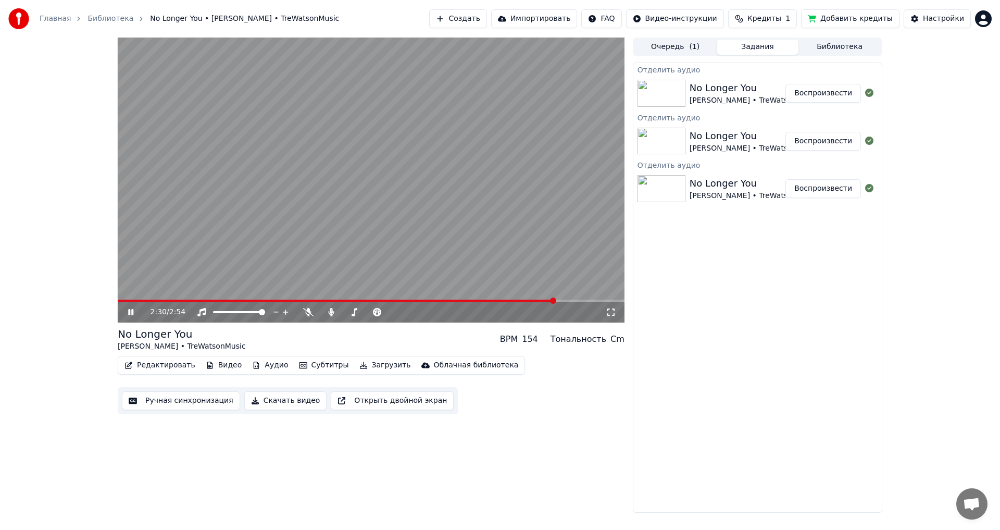
click at [408, 300] on span at bounding box center [337, 301] width 438 height 2
click at [248, 363] on button "Аудио" at bounding box center [270, 365] width 44 height 15
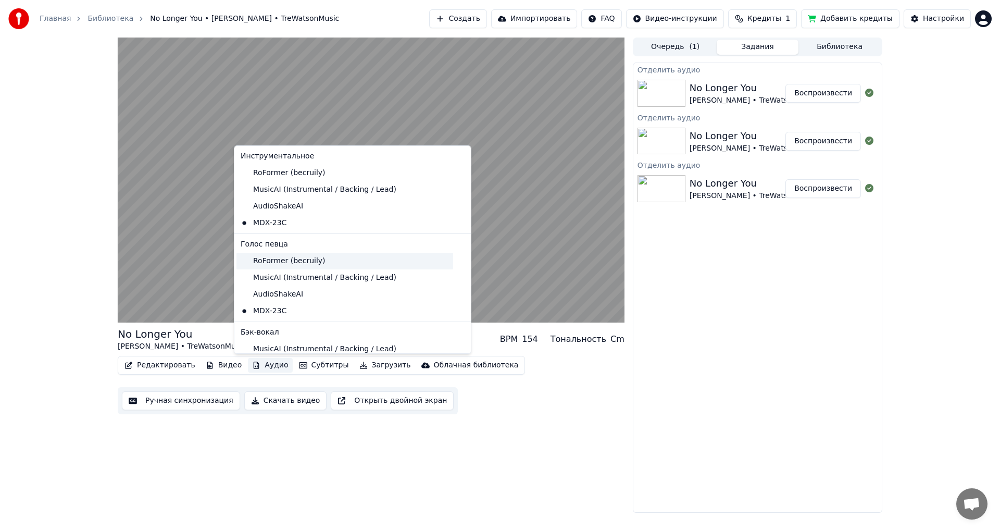
click at [313, 259] on div "RoFormer (becruily)" at bounding box center [345, 261] width 217 height 17
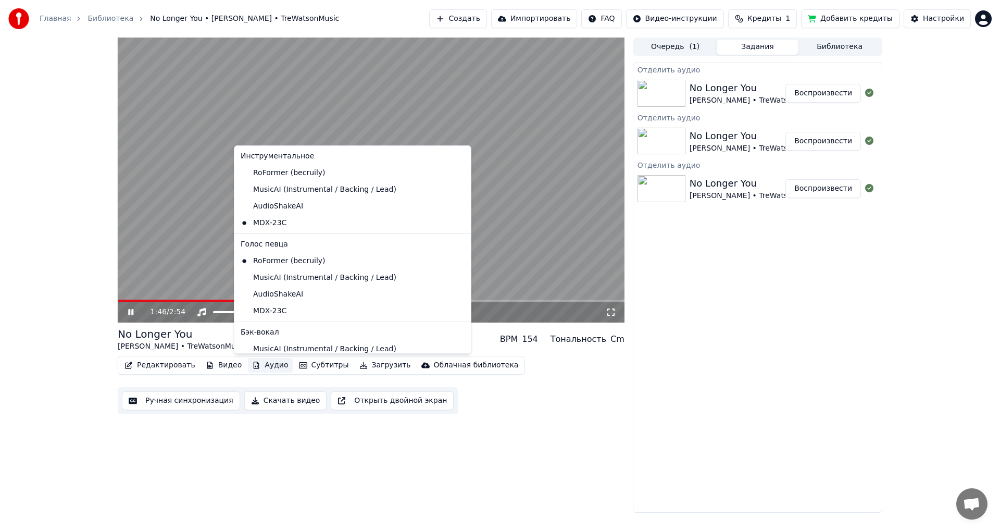
click at [264, 365] on button "Аудио" at bounding box center [270, 365] width 44 height 15
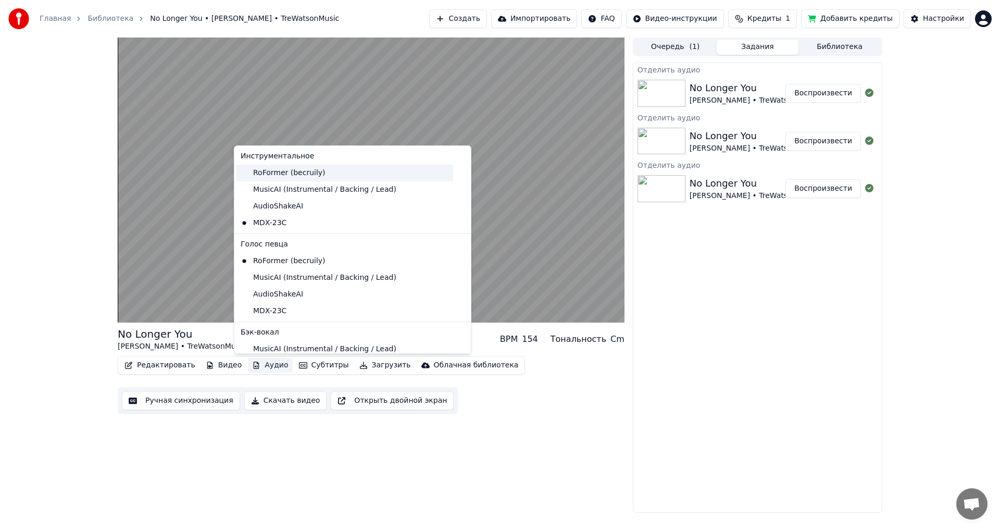
click at [284, 175] on div "RoFormer (becruily)" at bounding box center [345, 173] width 217 height 17
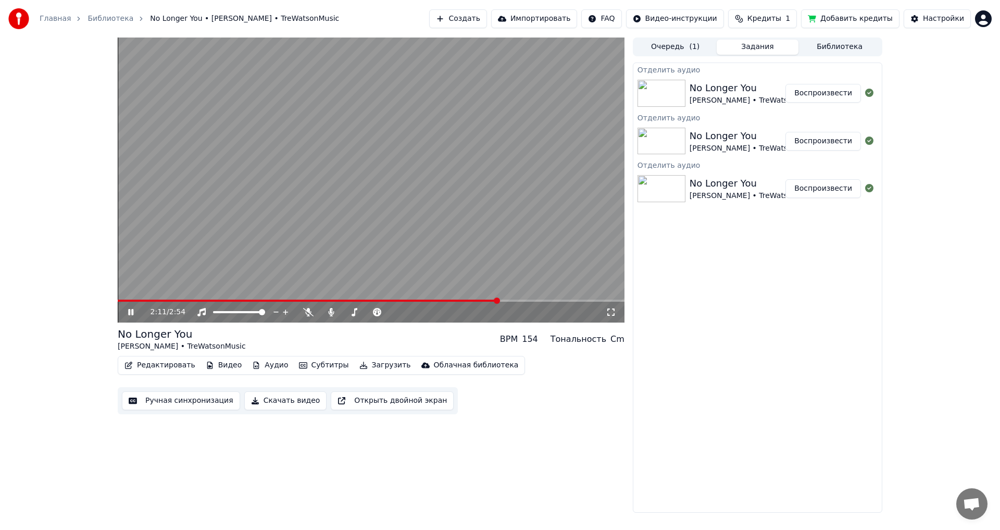
click at [459, 303] on div "2:11 / 2:54" at bounding box center [371, 312] width 507 height 21
click at [459, 301] on span at bounding box center [308, 301] width 381 height 2
click at [134, 300] on span at bounding box center [315, 301] width 395 height 2
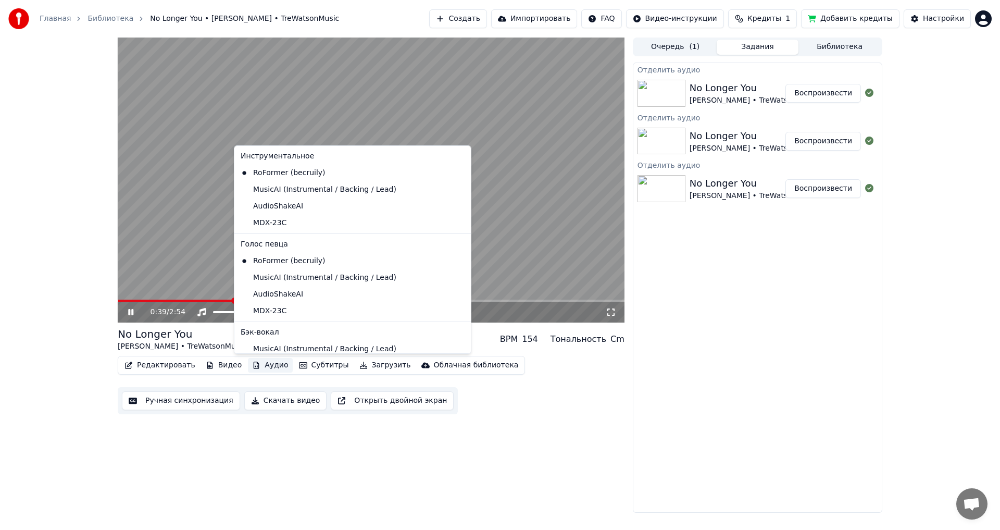
click at [259, 364] on button "Аудио" at bounding box center [270, 365] width 44 height 15
click at [293, 221] on div "MDX-23C" at bounding box center [345, 223] width 217 height 17
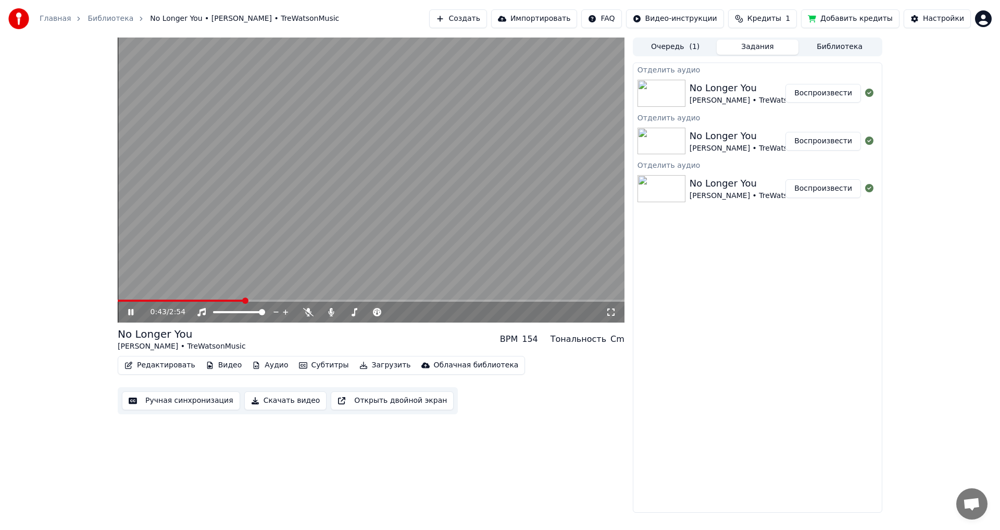
click at [227, 299] on video at bounding box center [371, 180] width 507 height 285
click at [225, 299] on video at bounding box center [371, 180] width 507 height 285
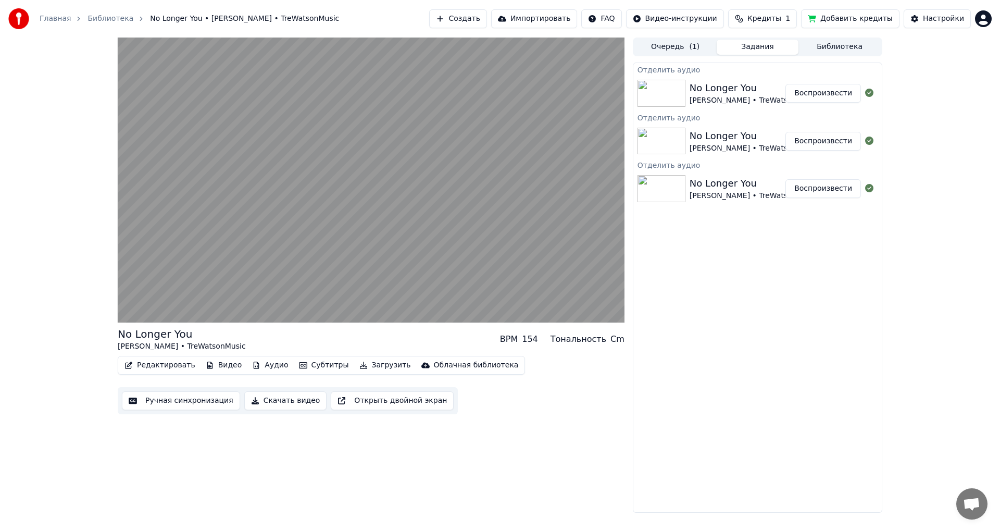
click at [408, 201] on video at bounding box center [371, 180] width 507 height 285
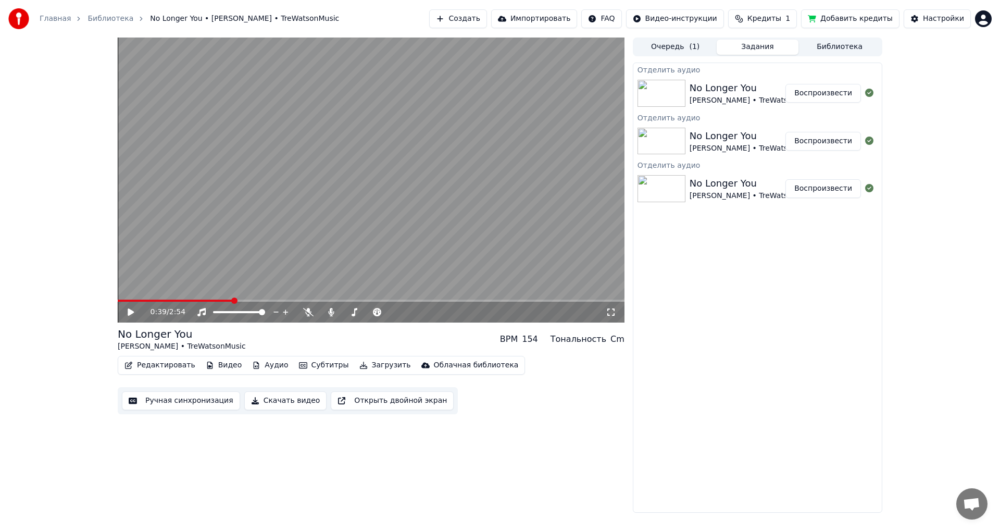
click at [272, 369] on button "Аудио" at bounding box center [270, 365] width 44 height 15
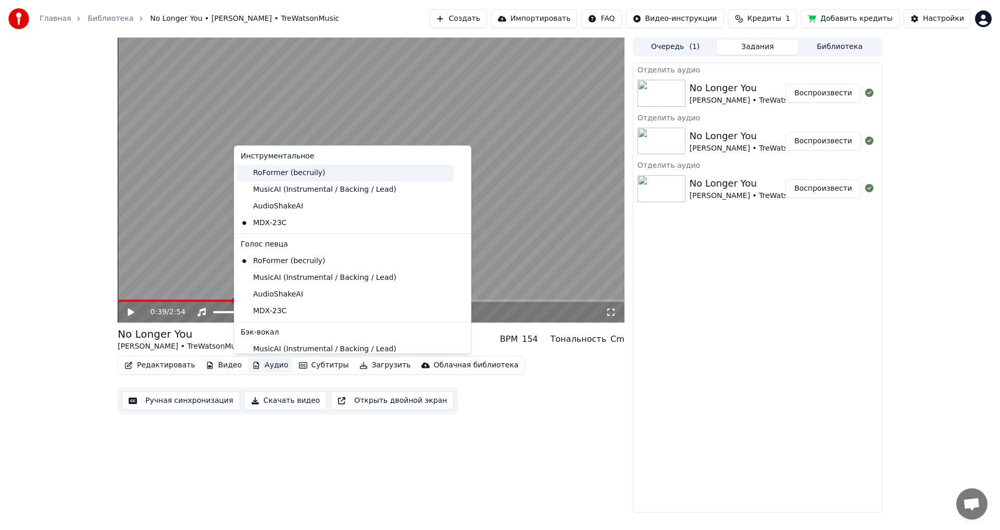
click at [285, 176] on div "RoFormer (becruily)" at bounding box center [345, 173] width 217 height 17
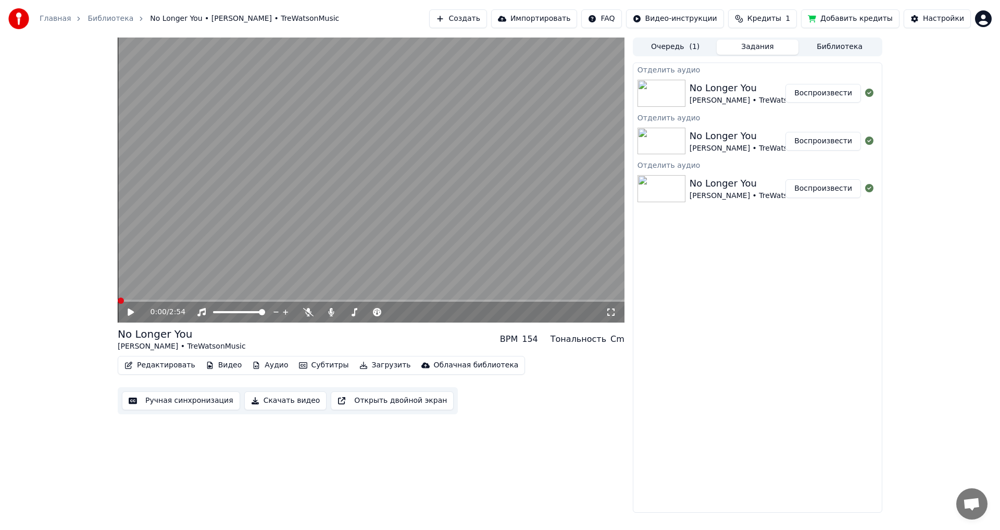
click at [276, 220] on video at bounding box center [371, 180] width 507 height 285
click at [267, 364] on button "Аудио" at bounding box center [270, 365] width 44 height 15
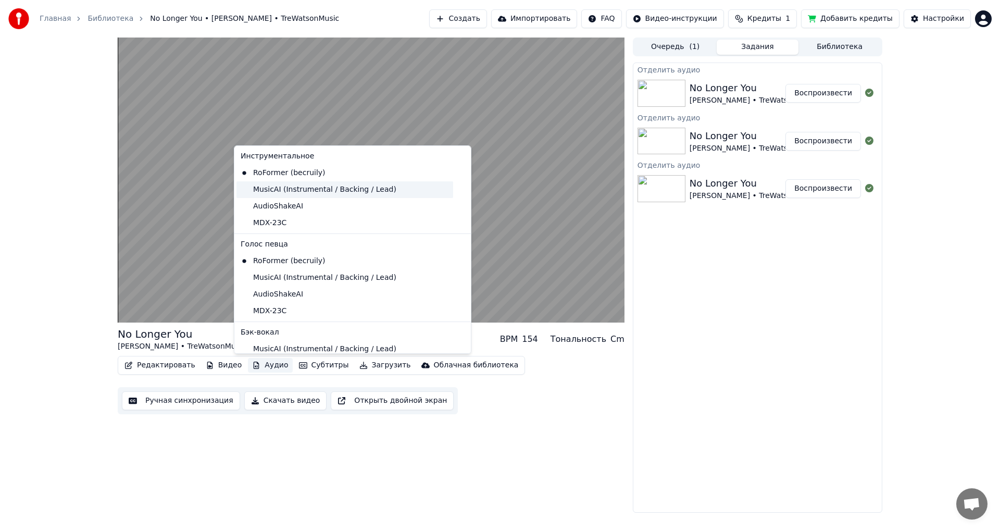
click at [318, 189] on div "MusicAI (Instrumental / Backing / Lead)" at bounding box center [345, 189] width 217 height 17
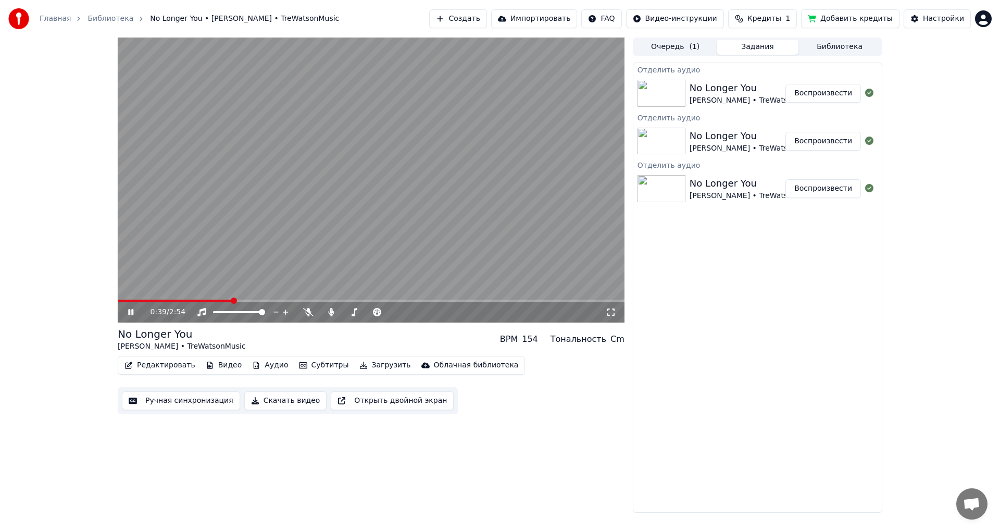
click at [281, 272] on video at bounding box center [371, 180] width 507 height 285
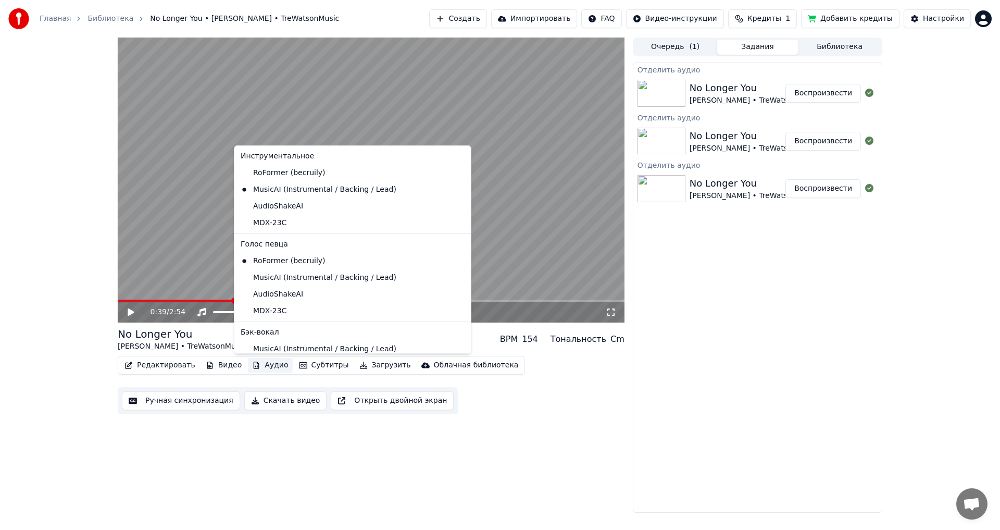
click at [258, 367] on button "Аудио" at bounding box center [270, 365] width 44 height 15
click at [295, 207] on div "AudioShakeAI" at bounding box center [345, 206] width 217 height 17
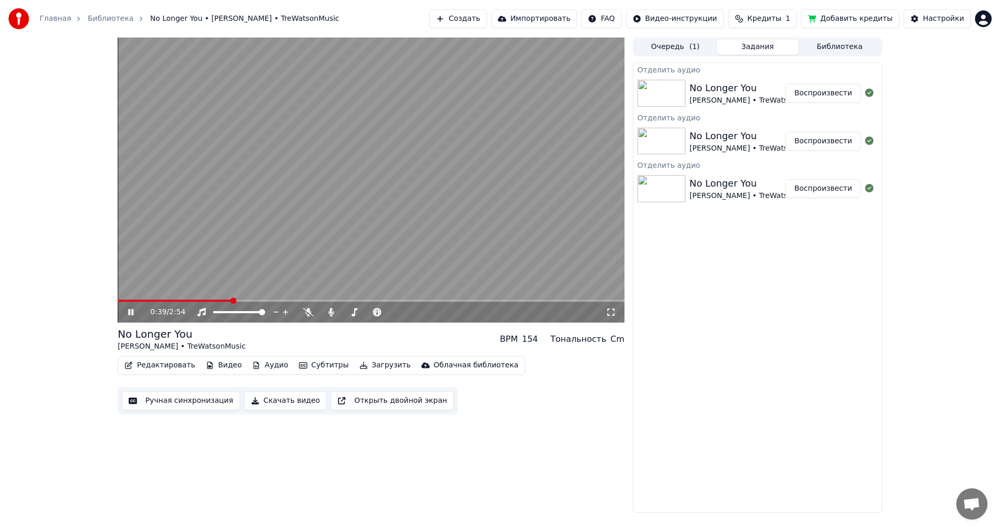
click at [290, 217] on video at bounding box center [371, 180] width 507 height 285
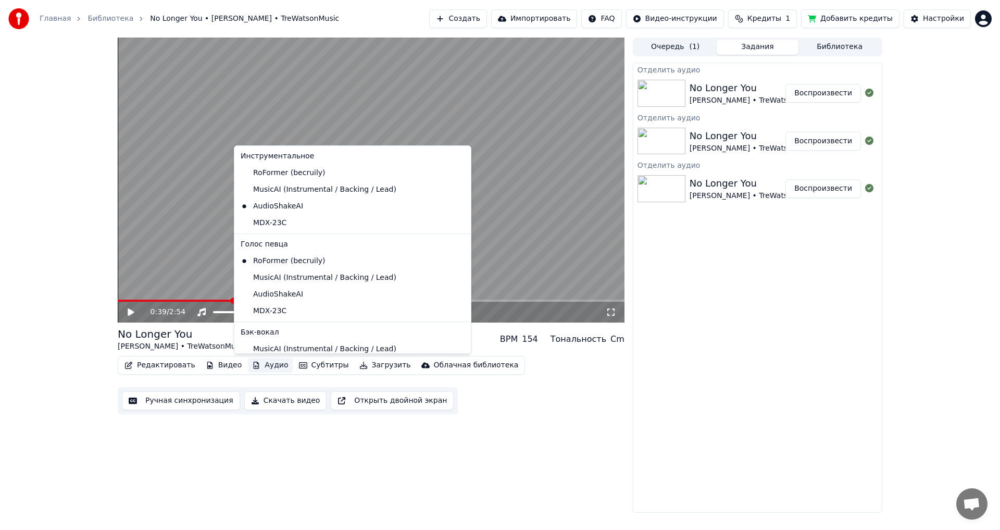
click at [261, 368] on button "Аудио" at bounding box center [270, 365] width 44 height 15
drag, startPoint x: 273, startPoint y: 233, endPoint x: 279, endPoint y: 223, distance: 11.0
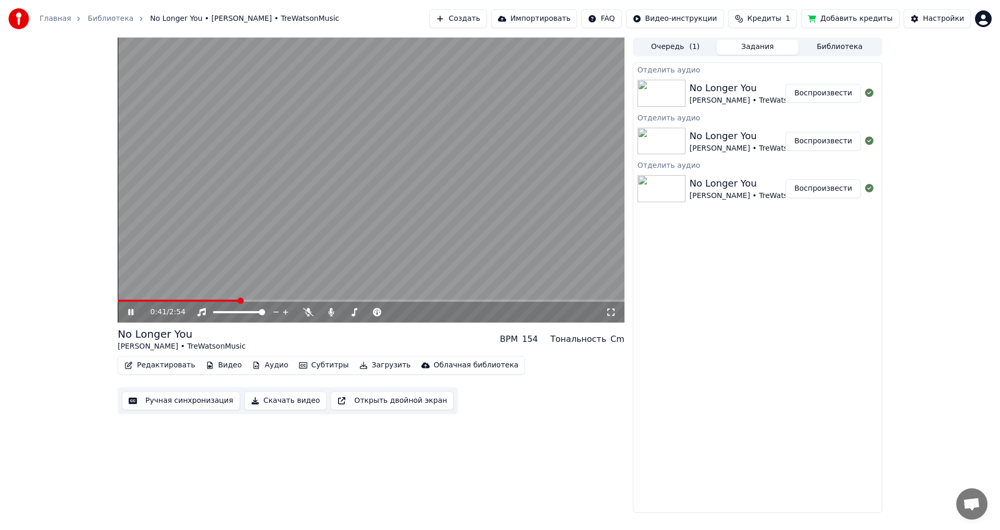
click at [321, 234] on video at bounding box center [371, 180] width 507 height 285
click at [986, 17] on html "Главная Библиотека No Longer You • [PERSON_NAME] • TreWatsonMusic Создать Импор…" at bounding box center [500, 265] width 1000 height 530
click at [954, 18] on html "Главная Библиотека No Longer You • [PERSON_NAME] • TreWatsonMusic Создать Импор…" at bounding box center [500, 265] width 1000 height 530
click at [954, 18] on div "Настройки" at bounding box center [943, 19] width 41 height 10
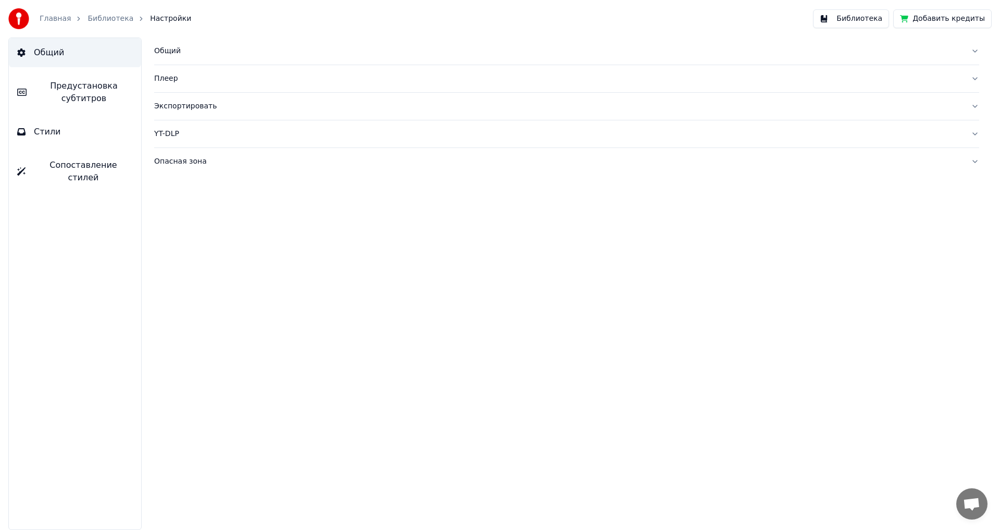
click at [67, 23] on div "Главная" at bounding box center [61, 19] width 43 height 10
click at [58, 17] on link "Главная" at bounding box center [55, 19] width 31 height 10
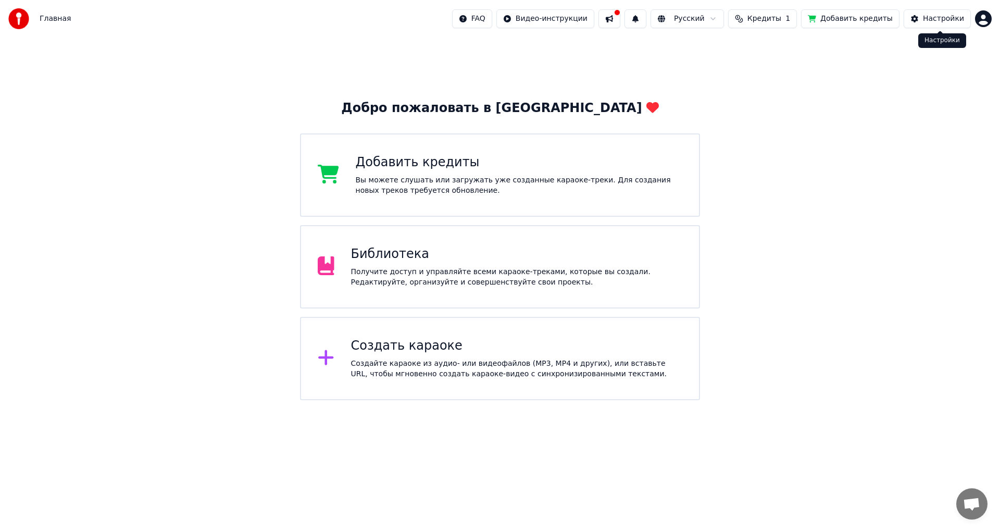
click at [980, 19] on html "Главная FAQ Видео-инструкции Русский Кредиты 1 Добавить кредиты Настройки Добро…" at bounding box center [500, 200] width 1000 height 400
click at [919, 112] on div "Выйти" at bounding box center [938, 120] width 120 height 17
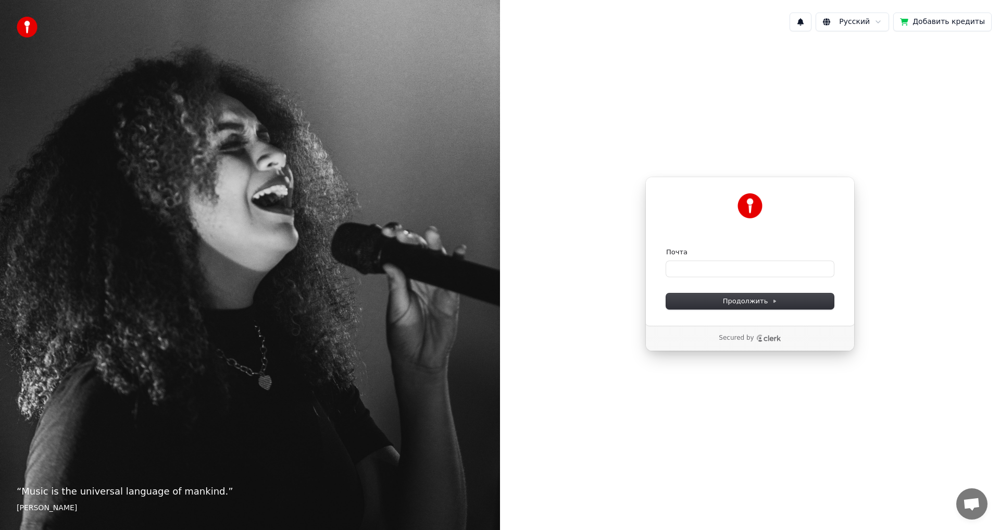
click at [669, 278] on form "Почта Продолжить" at bounding box center [750, 277] width 168 height 61
click at [680, 272] on input "Почта" at bounding box center [750, 269] width 168 height 16
paste input "**********"
click at [701, 302] on button "Продолжить" at bounding box center [750, 301] width 168 height 16
type input "**********"
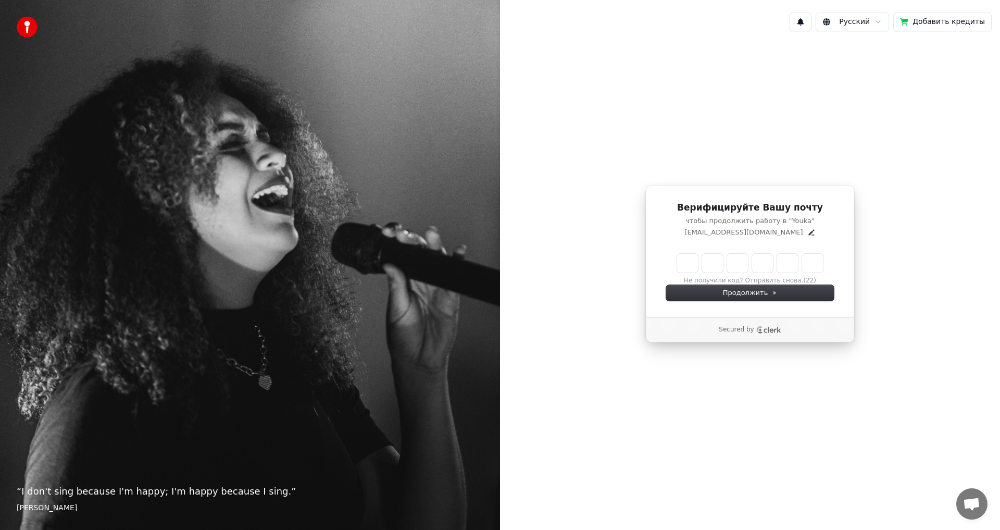
click at [689, 260] on input "Enter verification code" at bounding box center [750, 263] width 146 height 19
paste input "******"
type input "******"
